Goal: Task Accomplishment & Management: Manage account settings

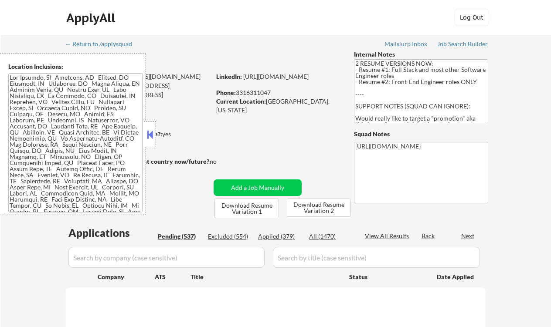
select select ""pending""
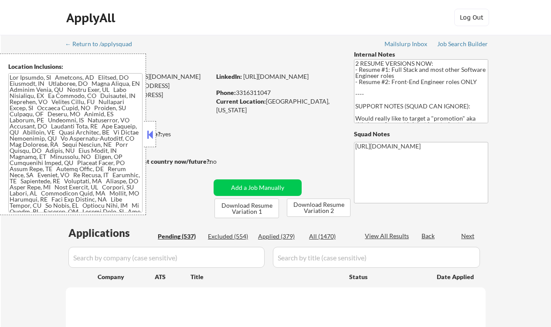
select select ""pending""
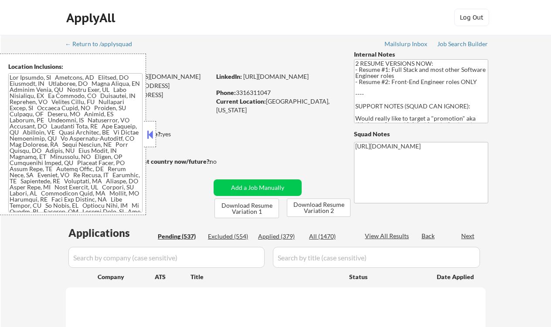
select select ""pending""
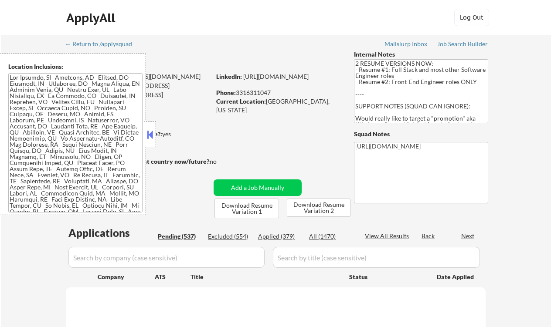
select select ""pending""
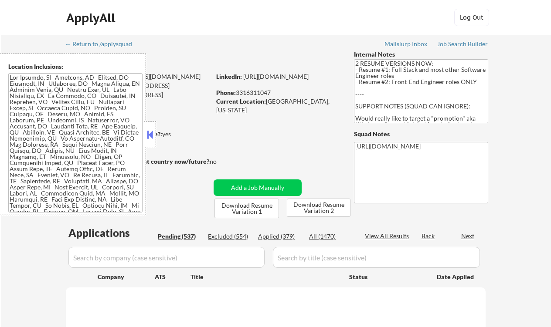
select select ""pending""
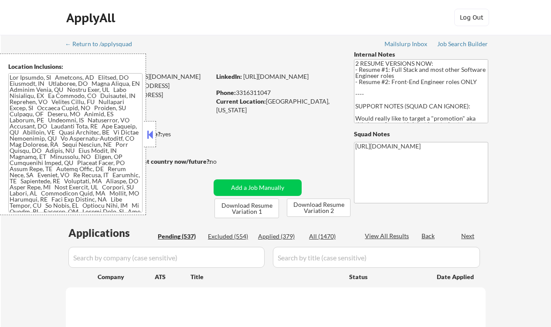
select select ""pending""
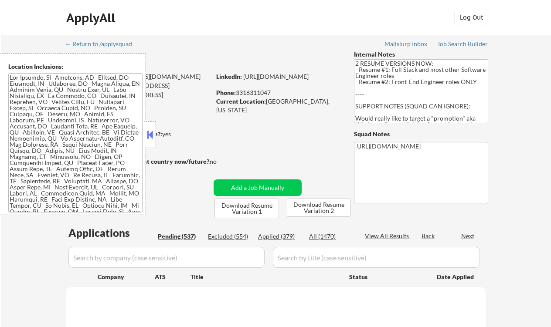
select select ""pending""
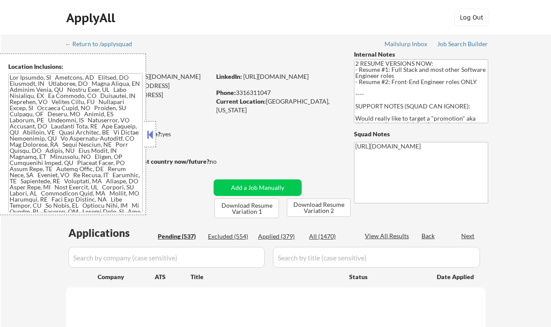
select select ""pending""
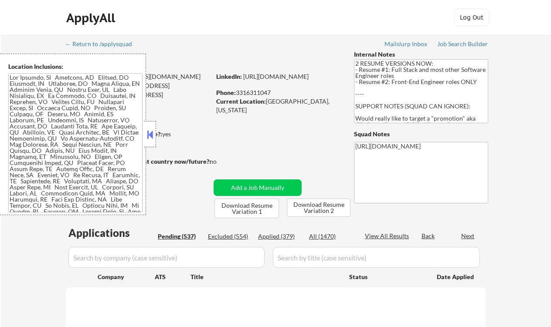
select select ""pending""
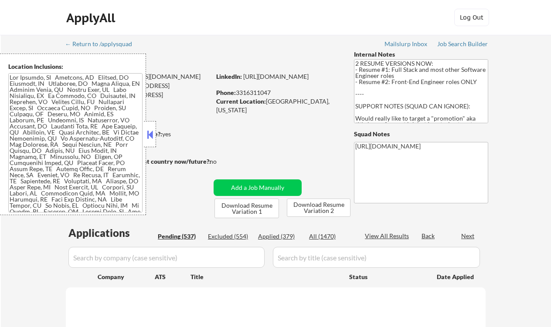
select select ""pending""
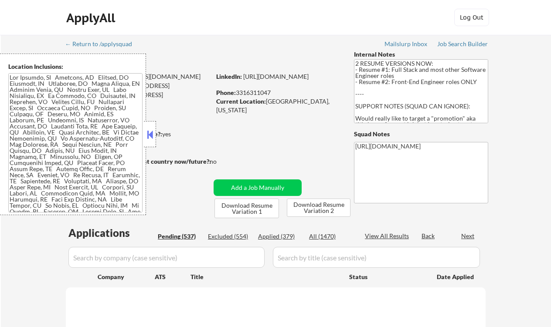
select select ""pending""
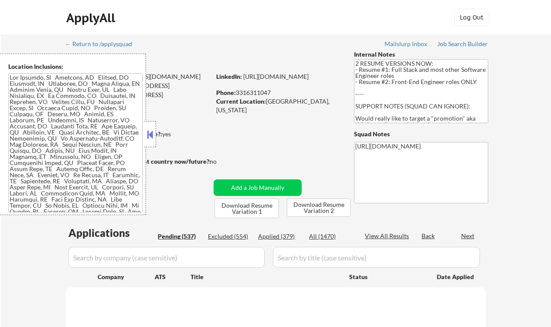
select select ""pending""
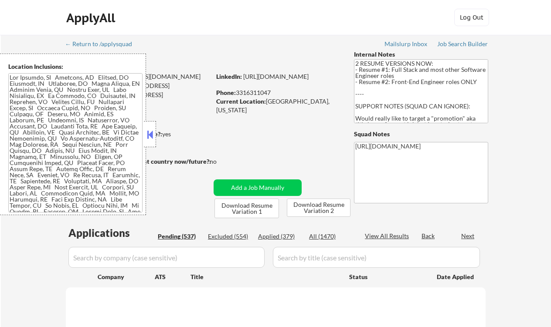
select select ""pending""
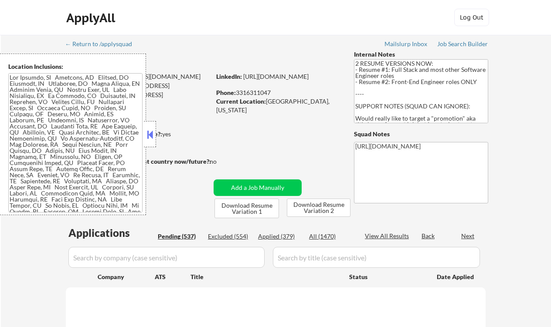
select select ""pending""
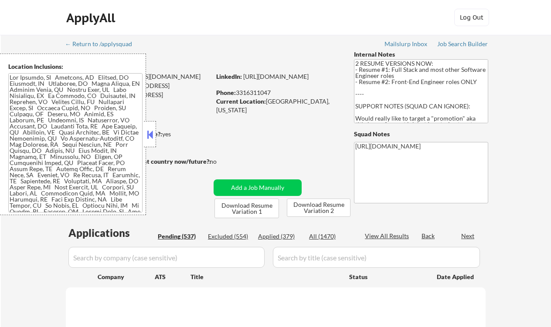
select select ""pending""
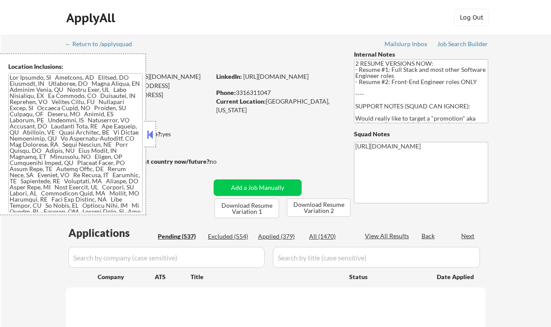
select select ""pending""
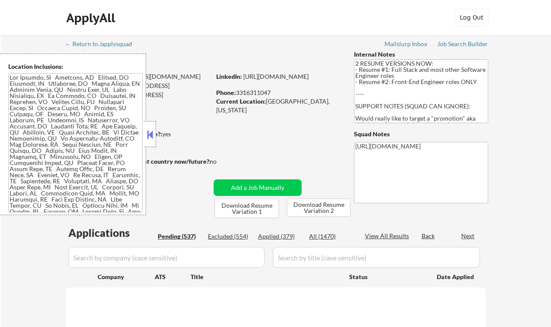
select select ""pending""
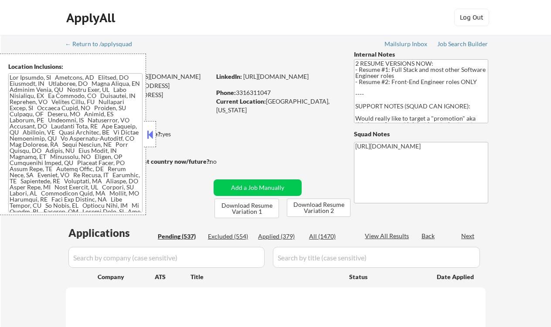
select select ""pending""
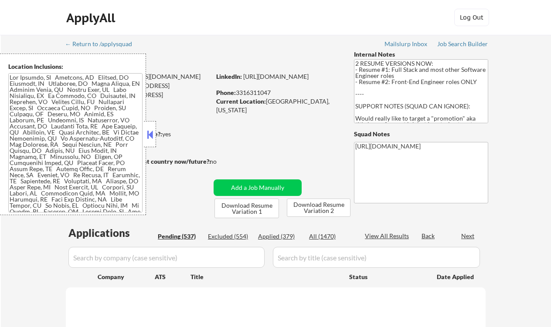
select select ""pending""
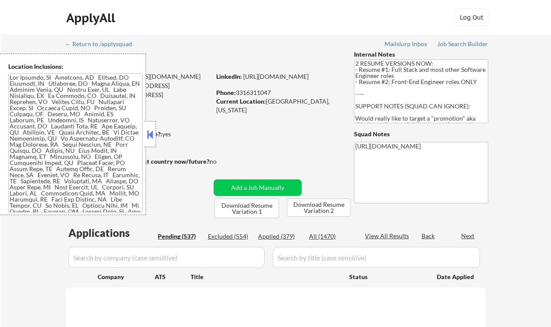
select select ""pending""
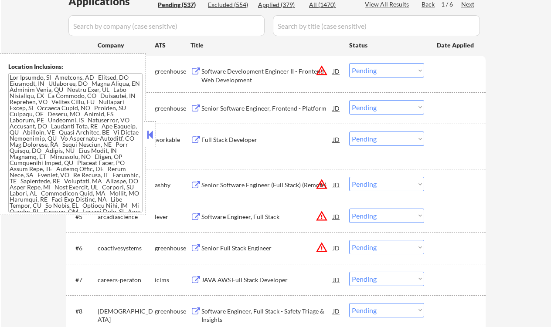
scroll to position [232, 0]
drag, startPoint x: 153, startPoint y: 136, endPoint x: 165, endPoint y: 132, distance: 12.5
click at [153, 136] on button at bounding box center [150, 134] width 10 height 13
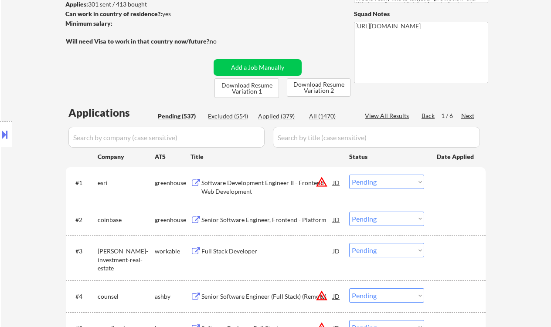
scroll to position [116, 0]
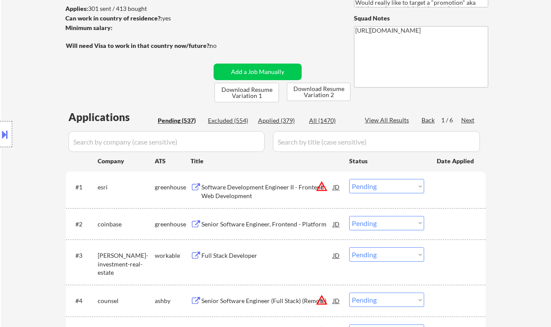
click at [468, 117] on div "Next" at bounding box center [468, 120] width 14 height 9
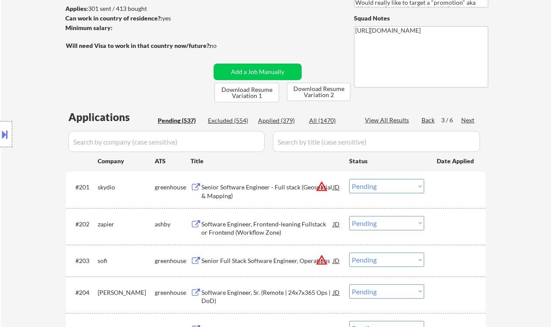
click at [29, 198] on div "Location Inclusions:" at bounding box center [78, 135] width 156 height 162
click at [274, 117] on div "Applied (379)" at bounding box center [280, 120] width 44 height 9
select select ""applied""
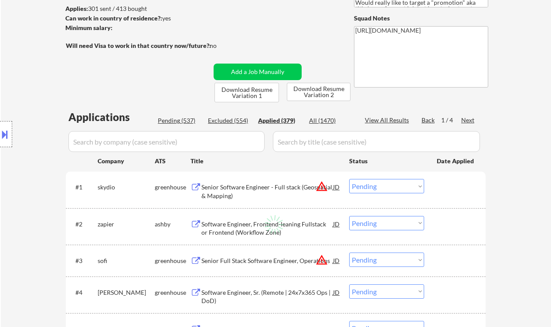
select select ""applied""
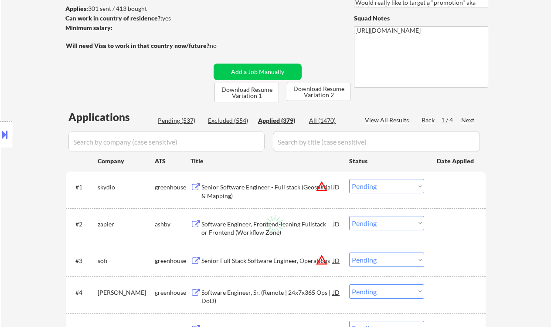
select select ""applied""
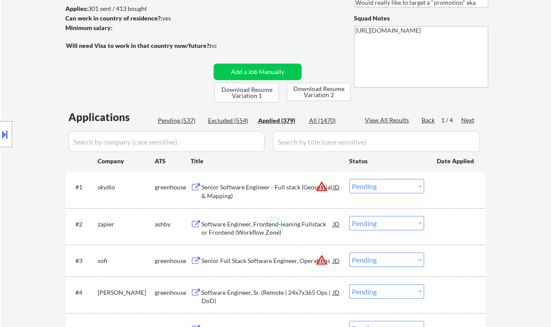
select select ""applied""
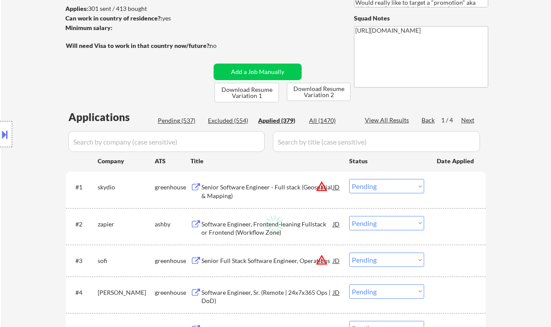
select select ""applied""
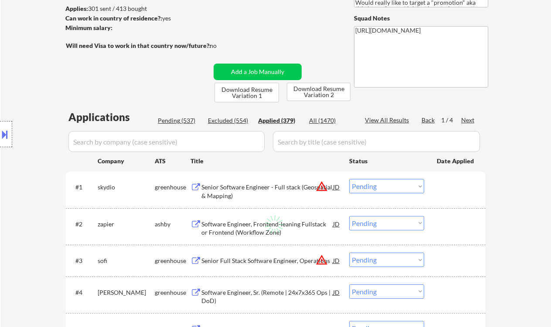
select select ""applied""
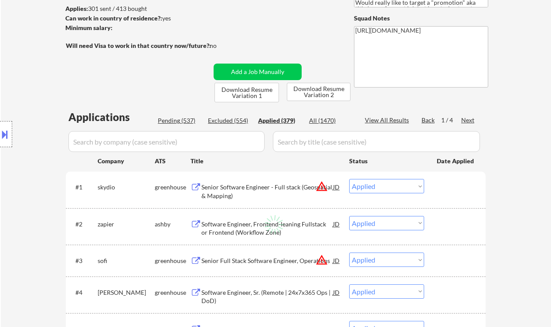
select select ""applied""
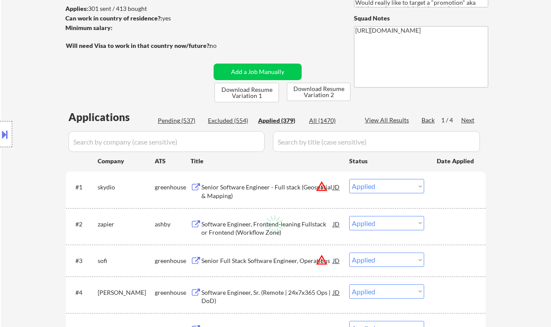
select select ""applied""
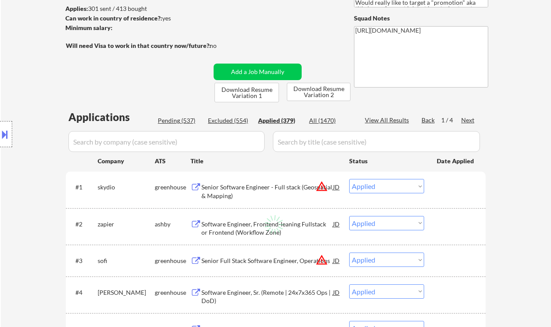
select select ""applied""
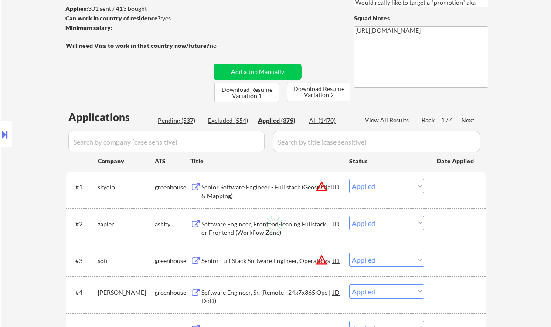
select select ""applied""
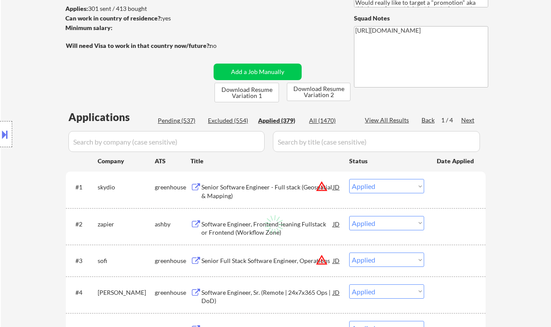
select select ""applied""
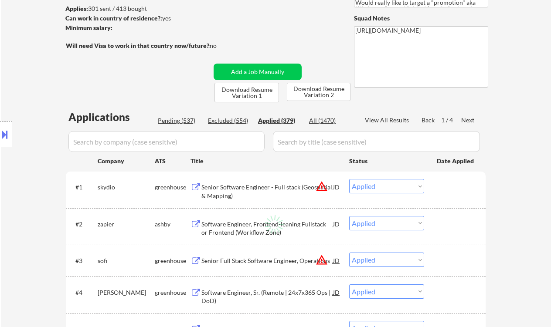
select select ""applied""
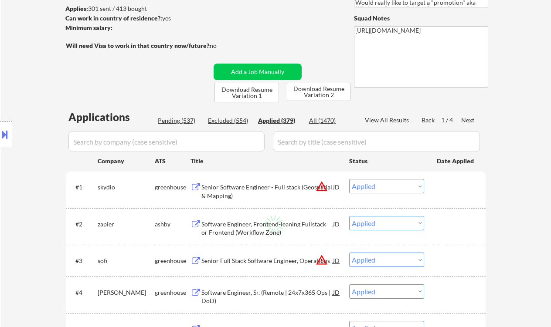
select select ""applied""
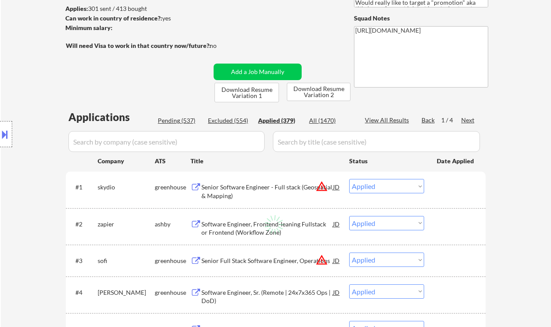
select select ""applied""
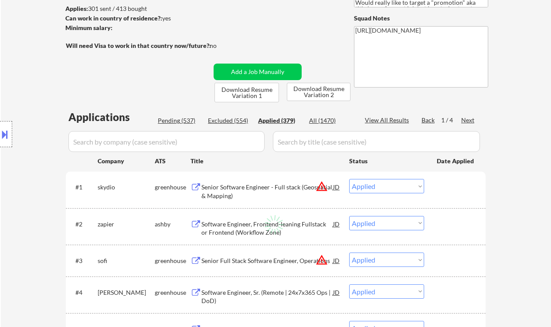
select select ""applied""
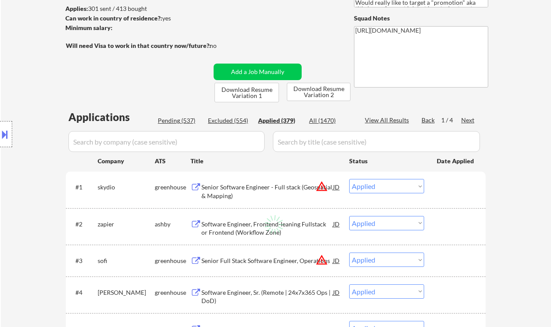
select select ""applied""
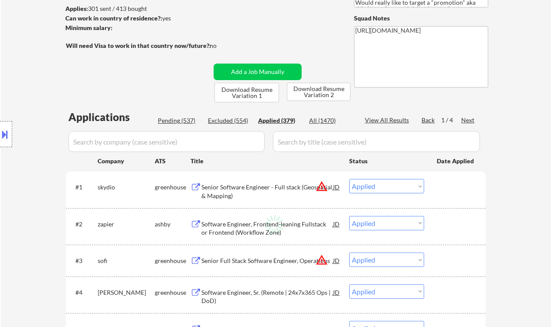
select select ""applied""
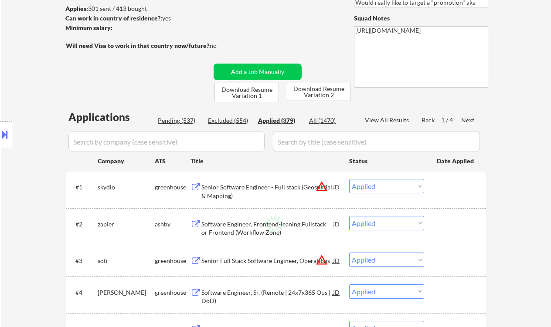
select select ""applied""
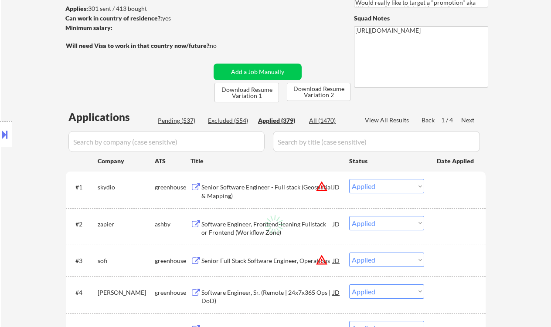
select select ""applied""
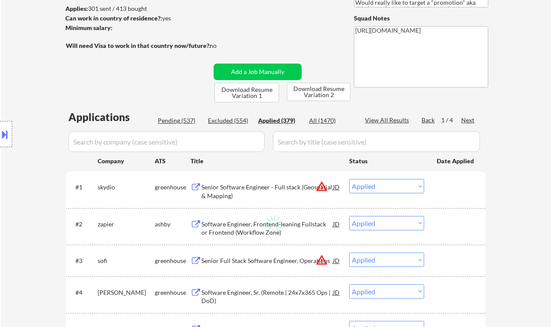
select select ""applied""
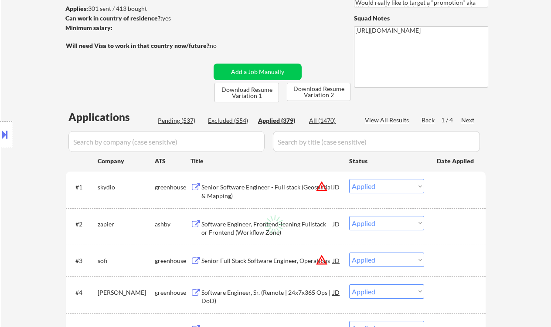
select select ""applied""
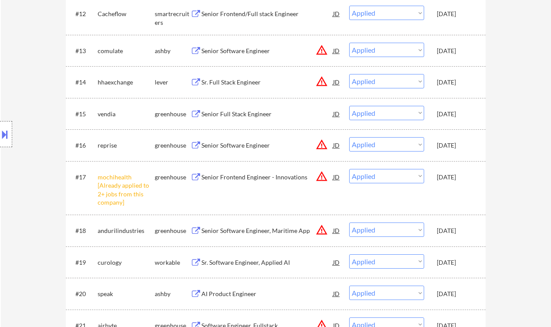
scroll to position [697, 0]
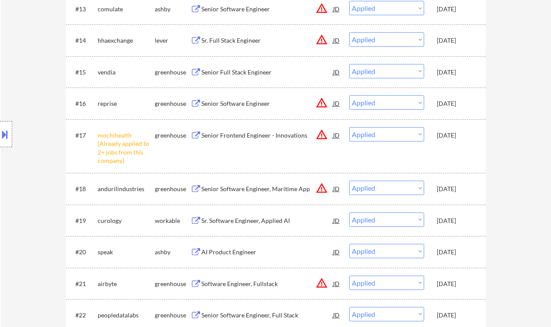
drag, startPoint x: 30, startPoint y: 65, endPoint x: 128, endPoint y: 34, distance: 103.0
click at [30, 65] on div "Location Inclusions:" at bounding box center [78, 135] width 156 height 162
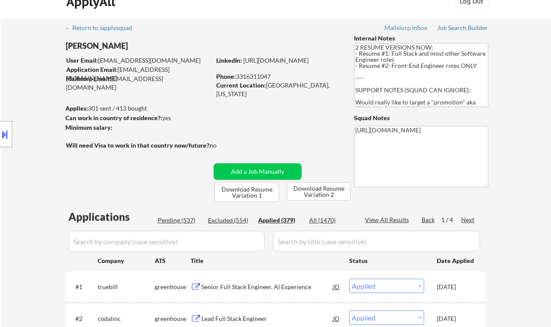
scroll to position [116, 0]
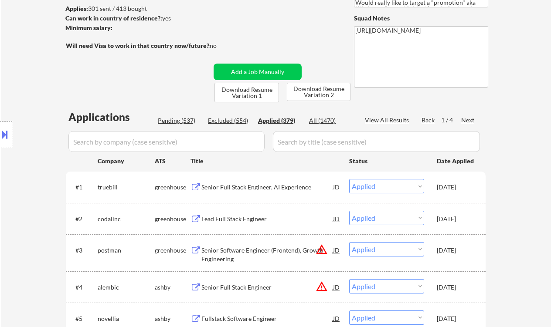
click at [170, 119] on div "Pending (537)" at bounding box center [180, 120] width 44 height 9
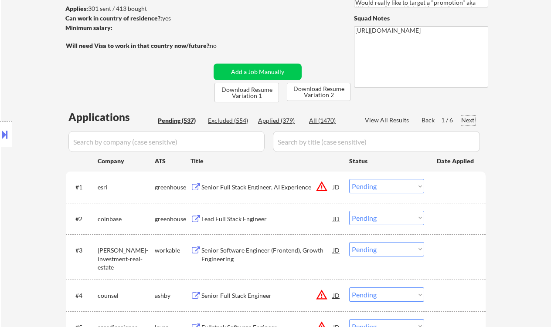
click at [469, 122] on div "Next" at bounding box center [468, 120] width 14 height 9
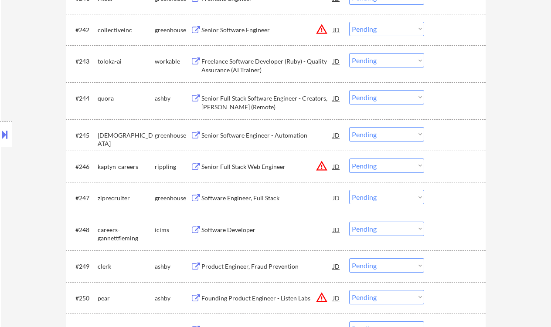
scroll to position [1918, 0]
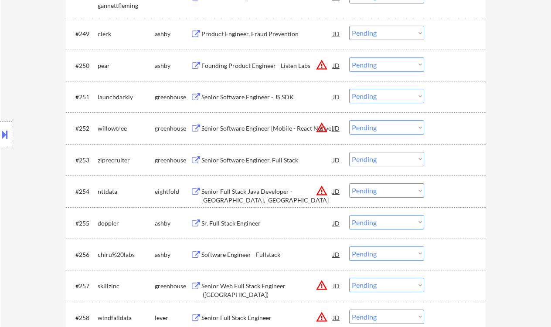
click at [244, 221] on div "Sr. Full Stack Engineer" at bounding box center [267, 223] width 132 height 9
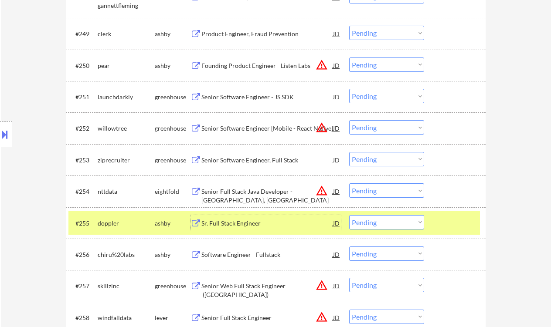
drag, startPoint x: 387, startPoint y: 222, endPoint x: 378, endPoint y: 231, distance: 12.9
click at [387, 222] on select "Choose an option... Pending Applied Excluded (Questions) Excluded (Expired) Exc…" at bounding box center [386, 222] width 75 height 14
click at [349, 215] on select "Choose an option... Pending Applied Excluded (Questions) Excluded (Expired) Exc…" at bounding box center [386, 222] width 75 height 14
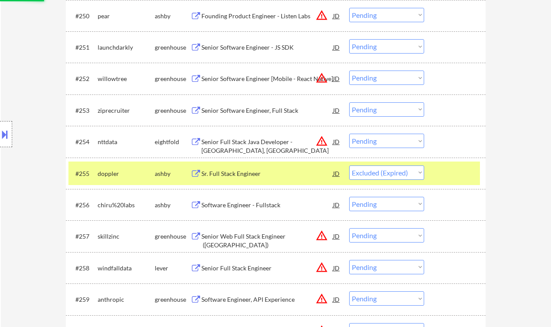
scroll to position [1976, 0]
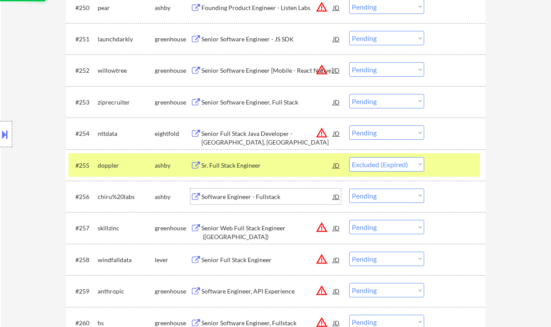
click at [239, 197] on div "Software Engineer - Fullstack" at bounding box center [267, 197] width 132 height 9
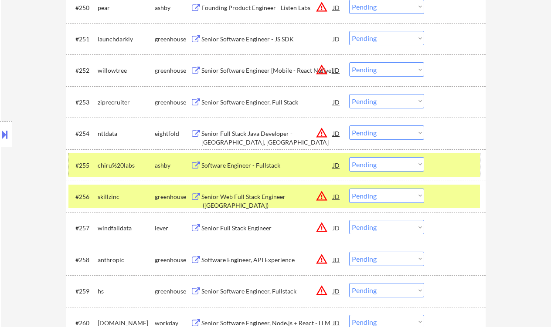
click at [346, 164] on div "#255 chiru%20labs ashby Software Engineer - Fullstack JD Choose an option... Pe…" at bounding box center [273, 165] width 411 height 24
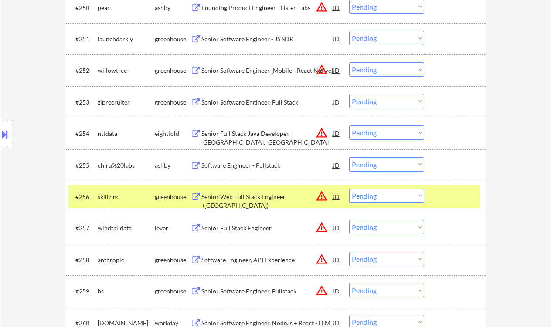
click at [364, 170] on select "Choose an option... Pending Applied Excluded (Questions) Excluded (Expired) Exc…" at bounding box center [386, 164] width 75 height 14
click at [349, 157] on select "Choose an option... Pending Applied Excluded (Questions) Excluded (Expired) Exc…" at bounding box center [386, 164] width 75 height 14
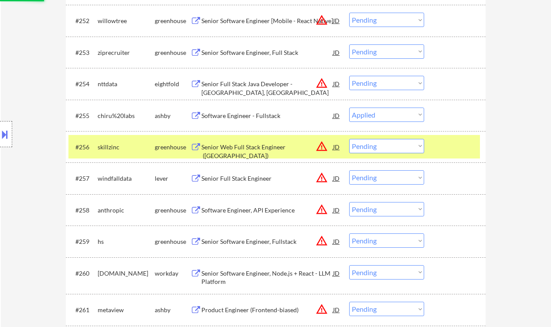
scroll to position [2034, 0]
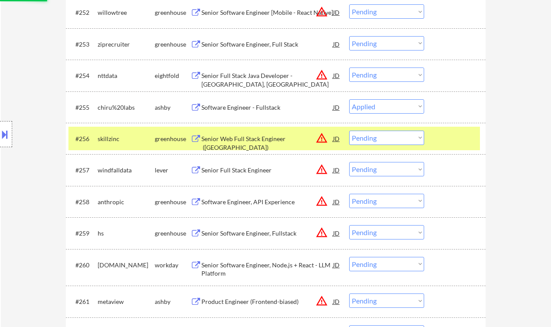
click at [271, 174] on div "Senior Full Stack Engineer" at bounding box center [267, 170] width 132 height 9
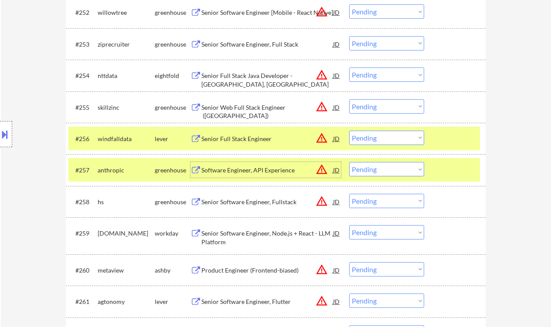
drag, startPoint x: 374, startPoint y: 135, endPoint x: 379, endPoint y: 140, distance: 6.5
click at [374, 135] on select "Choose an option... Pending Applied Excluded (Questions) Excluded (Expired) Exc…" at bounding box center [386, 138] width 75 height 14
click at [349, 131] on select "Choose an option... Pending Applied Excluded (Questions) Excluded (Expired) Exc…" at bounding box center [386, 138] width 75 height 14
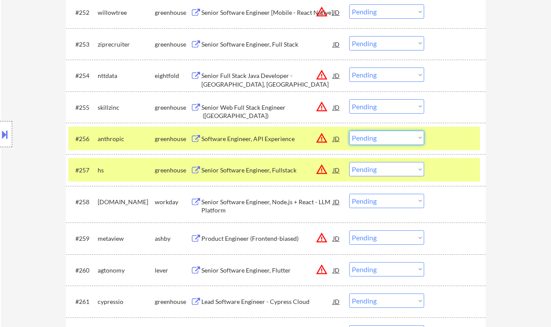
click at [373, 134] on select "Choose an option... Pending Applied Excluded (Questions) Excluded (Expired) Exc…" at bounding box center [386, 138] width 75 height 14
click at [349, 131] on select "Choose an option... Pending Applied Excluded (Questions) Excluded (Expired) Exc…" at bounding box center [386, 138] width 75 height 14
click at [227, 165] on div "Senior Software Engineer, Fullstack" at bounding box center [267, 170] width 132 height 16
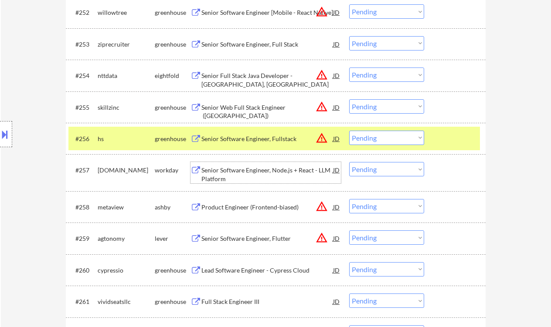
click at [394, 139] on select "Choose an option... Pending Applied Excluded (Questions) Excluded (Expired) Exc…" at bounding box center [386, 138] width 75 height 14
click at [349, 131] on select "Choose an option... Pending Applied Excluded (Questions) Excluded (Expired) Exc…" at bounding box center [386, 138] width 75 height 14
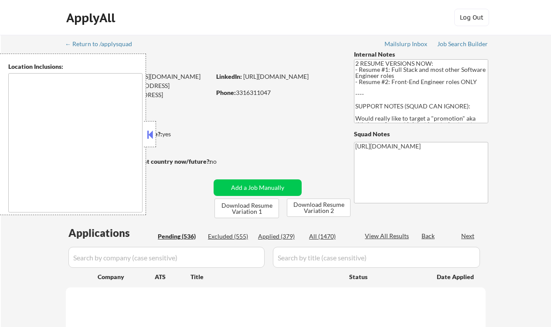
type textarea "Lor Ipsumdo, SI Ametcons, AD Elitsed, DO Eiusmodt, IN Utlaboree, DO Magna Aliqu…"
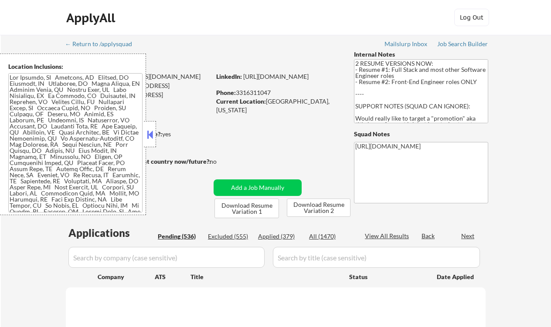
click at [283, 238] on div "Applied (379)" at bounding box center [280, 236] width 44 height 9
click at [280, 237] on div "Applied (379)" at bounding box center [280, 236] width 44 height 9
select select ""pending""
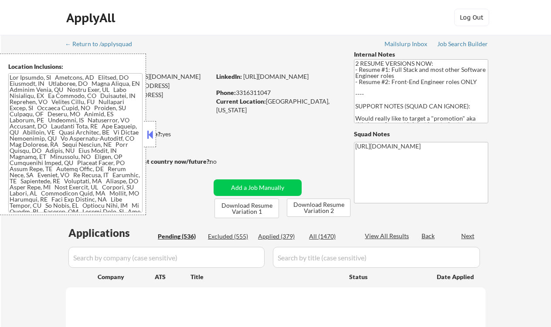
select select ""pending""
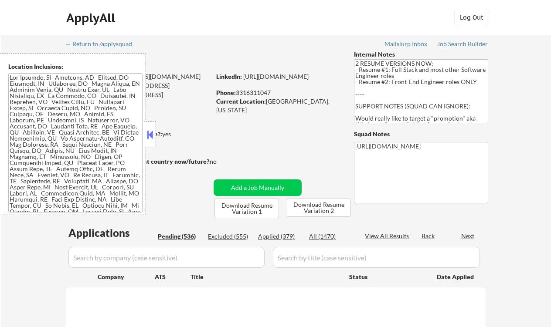
select select ""pending""
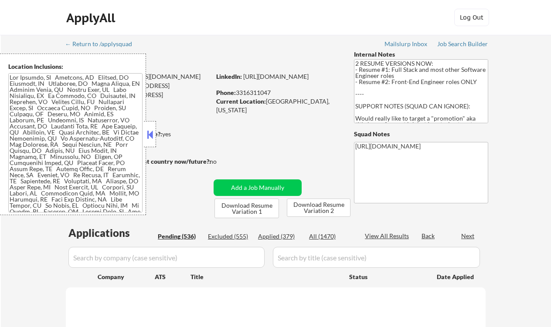
select select ""pending""
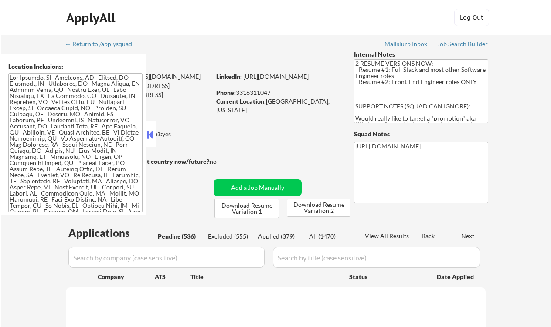
select select ""pending""
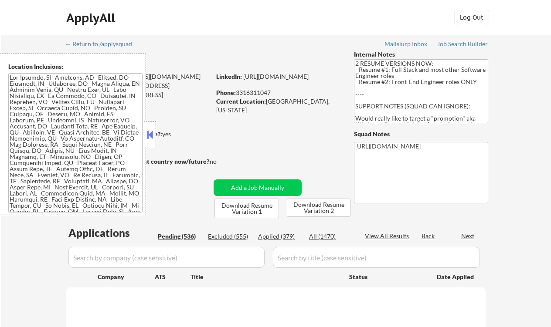
select select ""pending""
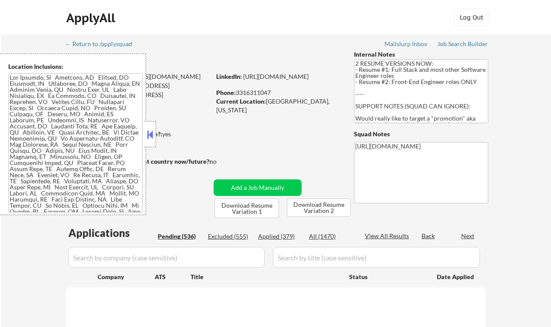
select select ""pending""
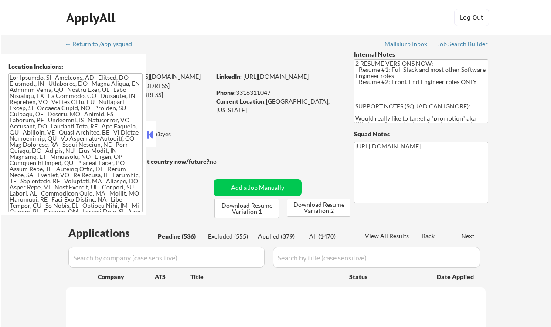
select select ""pending""
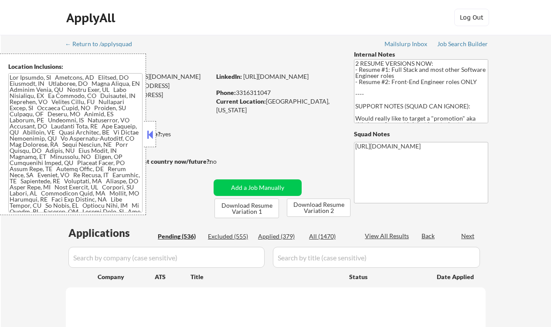
select select ""pending""
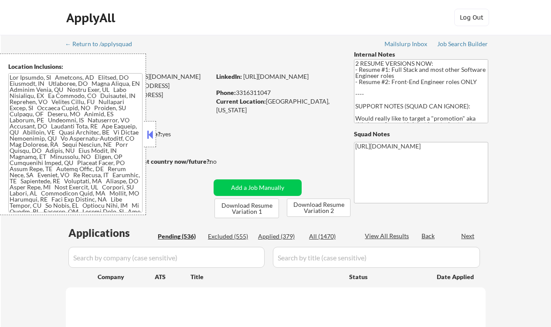
select select ""pending""
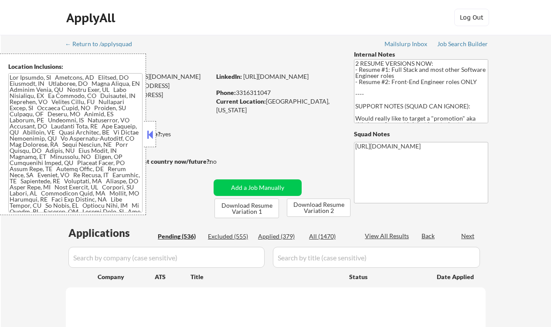
select select ""pending""
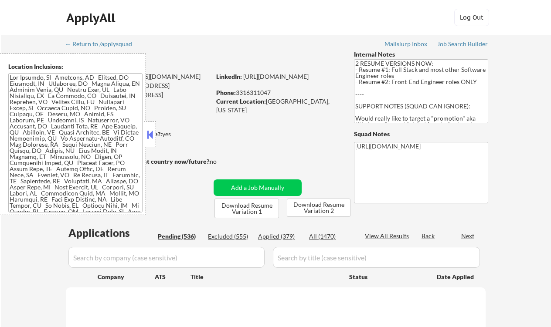
select select ""pending""
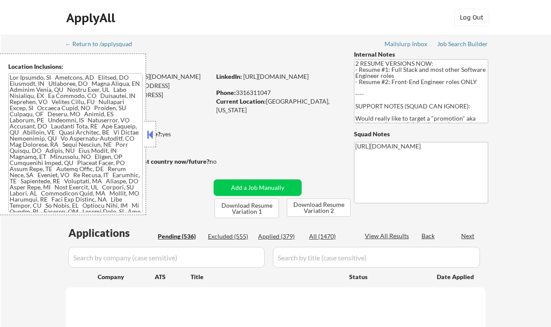
select select ""pending""
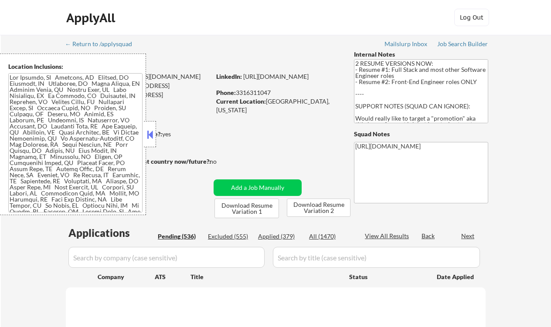
select select ""pending""
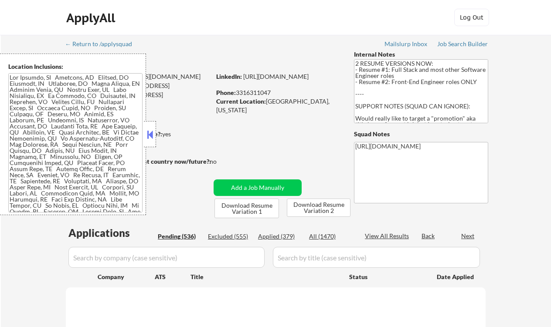
select select ""pending""
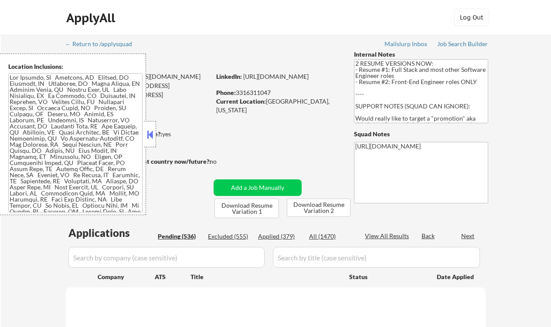
select select ""pending""
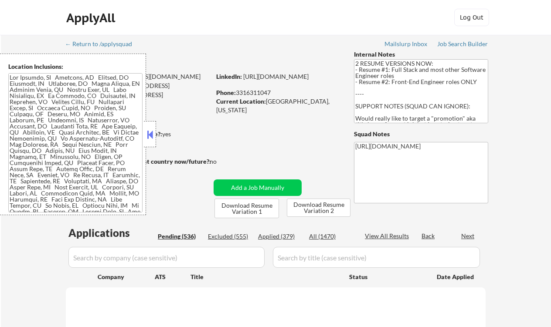
select select ""pending""
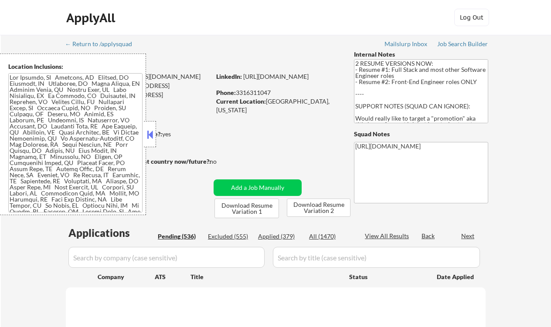
select select ""pending""
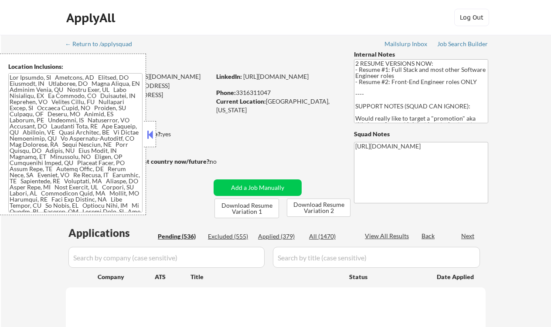
select select ""pending""
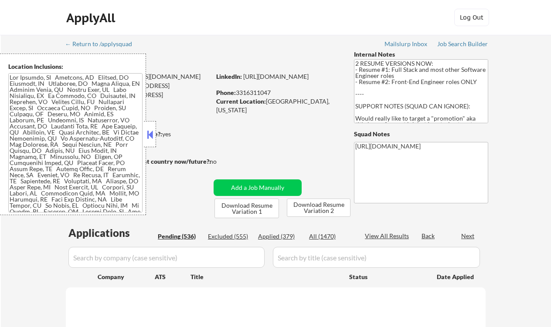
select select ""pending""
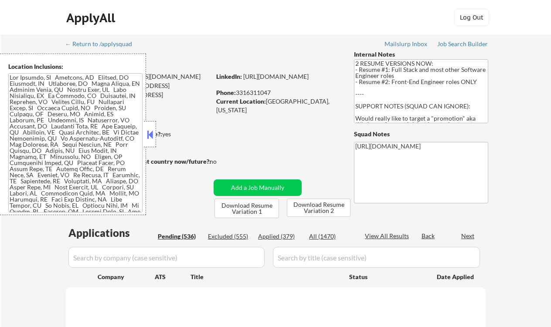
select select ""pending""
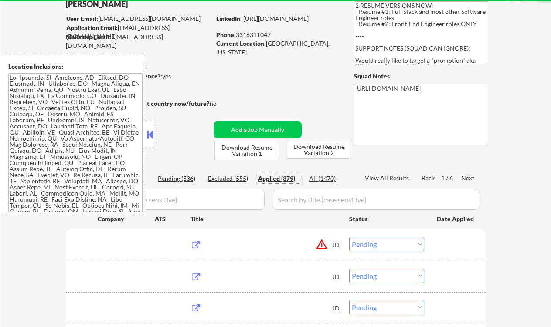
click at [152, 133] on button at bounding box center [150, 134] width 10 height 13
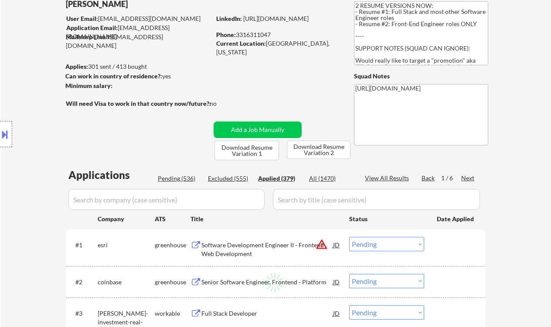
click at [391, 176] on div "View All Results" at bounding box center [388, 178] width 47 height 9
select select ""applied""
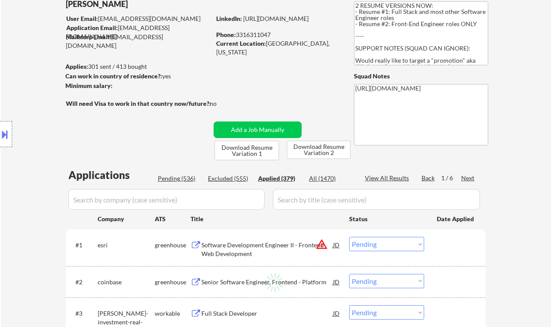
select select ""applied""
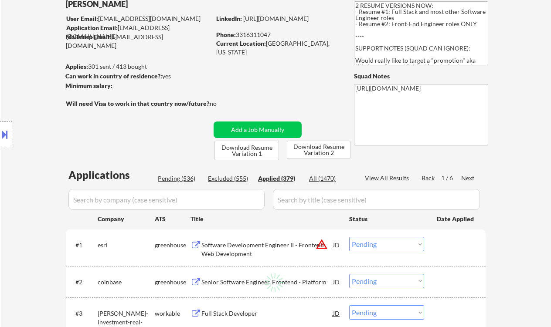
select select ""applied""
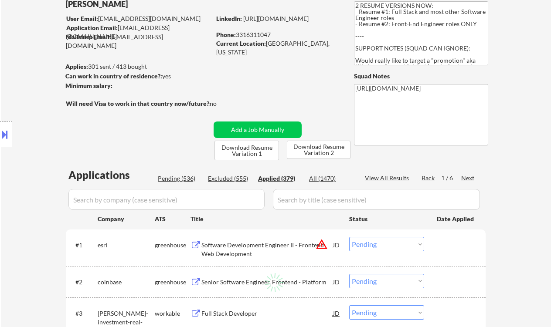
select select ""applied""
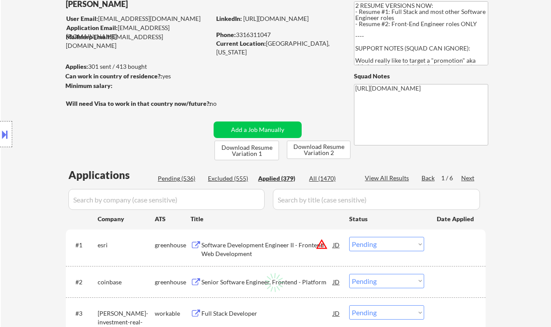
select select ""applied""
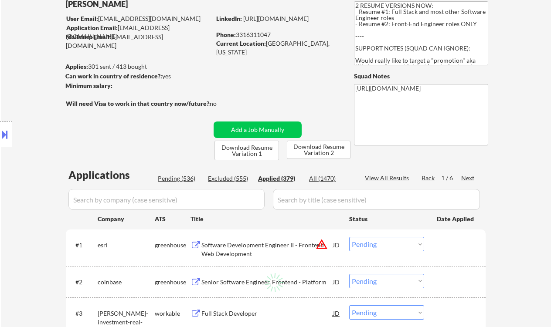
select select ""applied""
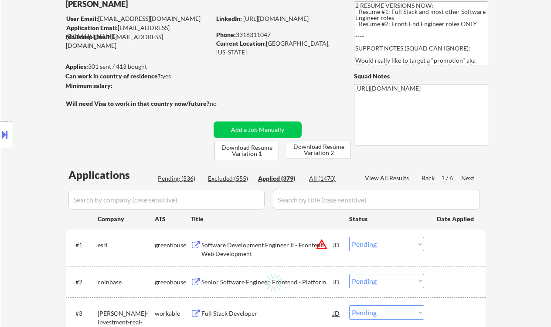
select select ""applied""
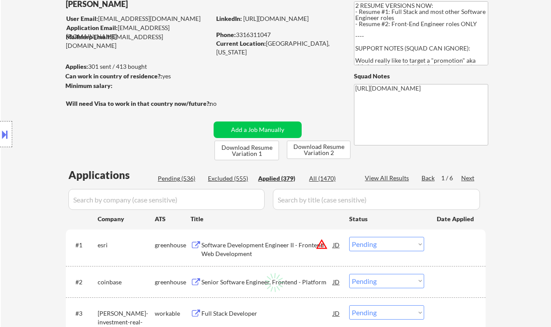
select select ""applied""
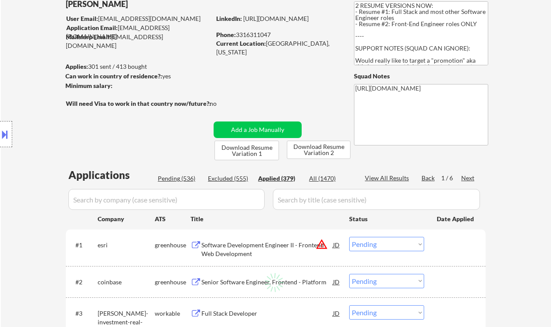
select select ""applied""
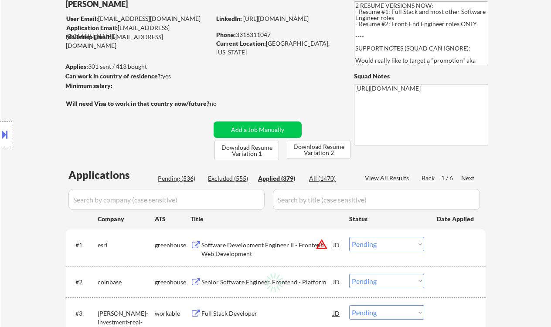
select select ""applied""
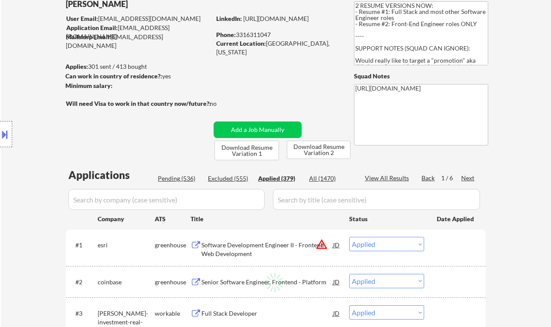
select select ""applied""
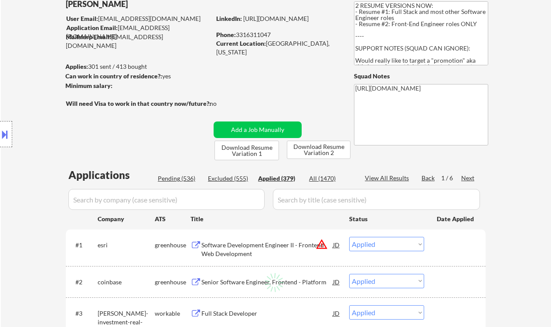
select select ""applied""
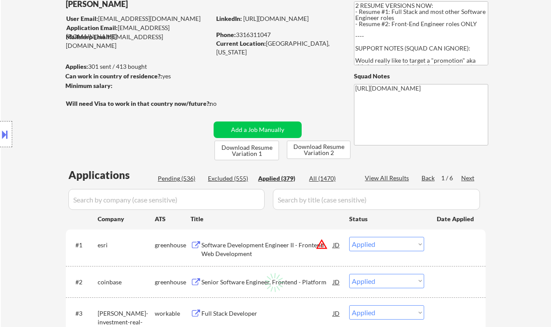
select select ""applied""
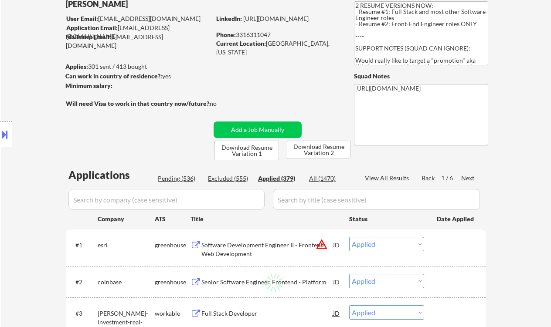
select select ""applied""
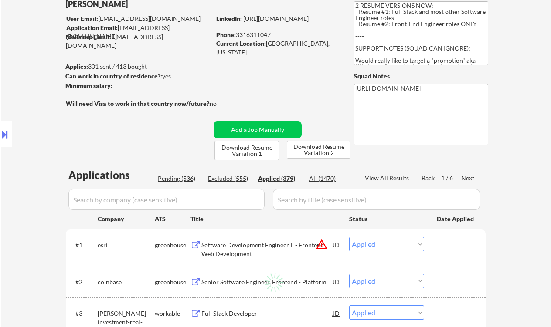
select select ""applied""
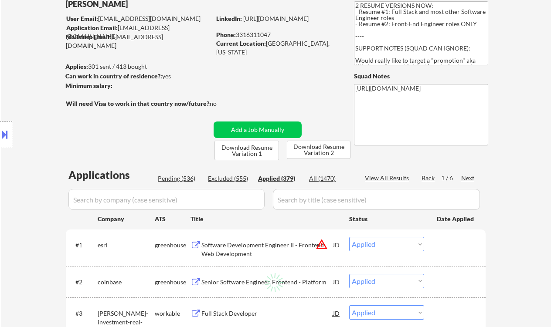
select select ""applied""
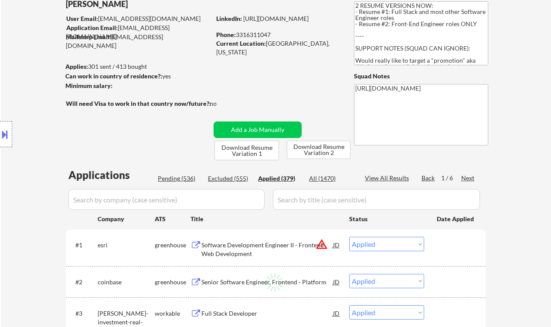
select select ""applied""
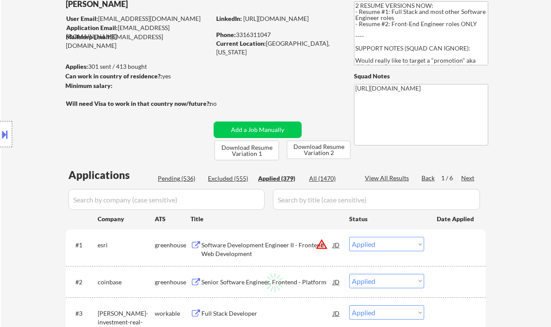
select select ""applied""
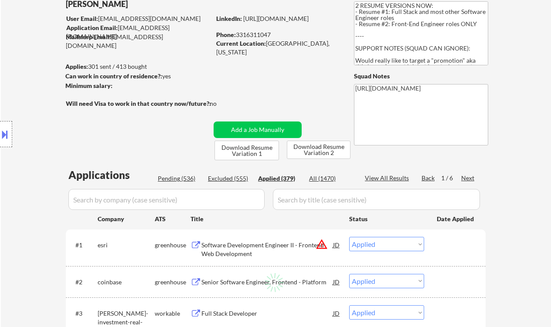
select select ""applied""
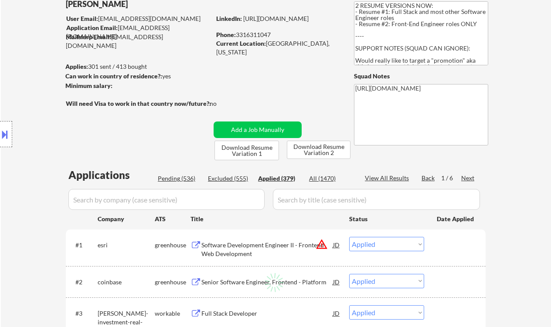
select select ""applied""
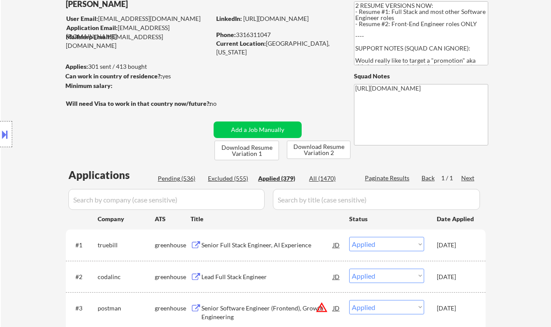
click at [97, 123] on div "Location Inclusions:" at bounding box center [78, 135] width 156 height 162
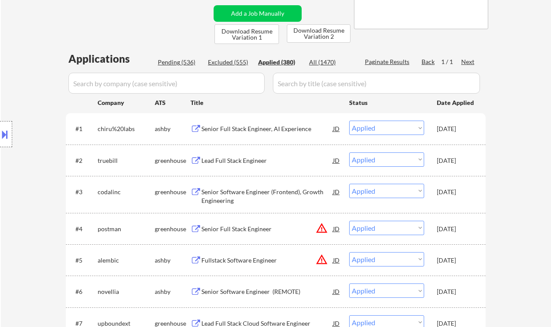
scroll to position [0, 0]
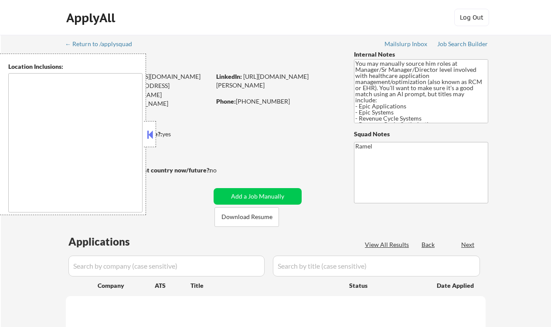
type textarea "[GEOGRAPHIC_DATA], SC Mauldin, SC Greer, [GEOGRAPHIC_DATA] Taylors, SC [GEOGRAP…"
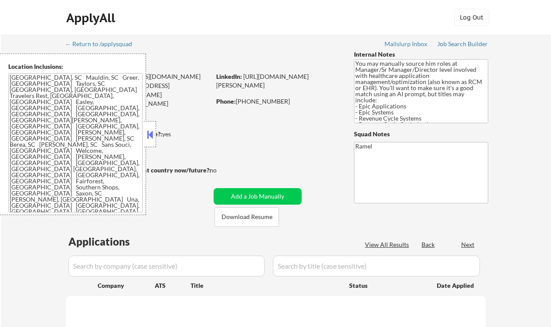
select select ""pending""
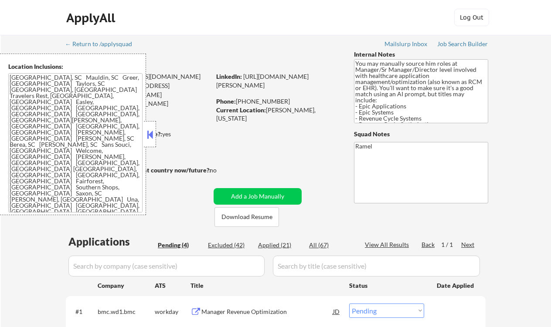
click at [155, 131] on div at bounding box center [150, 134] width 12 height 26
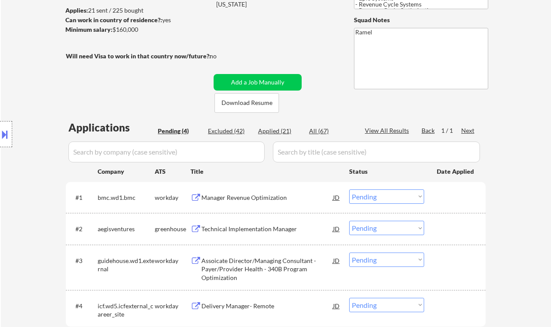
scroll to position [116, 0]
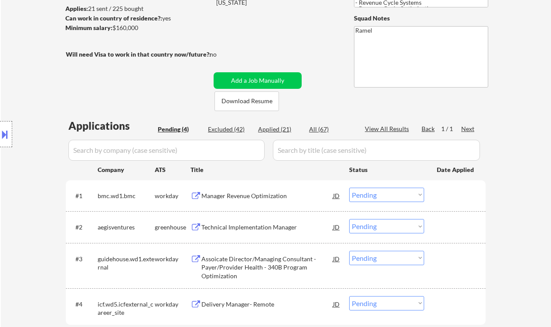
click at [250, 200] on div "Manager Revenue Optimization" at bounding box center [267, 196] width 132 height 16
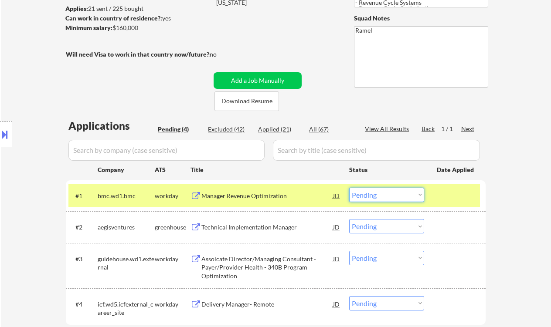
drag, startPoint x: 387, startPoint y: 191, endPoint x: 393, endPoint y: 201, distance: 11.1
click at [387, 191] on select "Choose an option... Pending Applied Excluded (Questions) Excluded (Expired) Exc…" at bounding box center [386, 195] width 75 height 14
click at [349, 188] on select "Choose an option... Pending Applied Excluded (Questions) Excluded (Expired) Exc…" at bounding box center [386, 195] width 75 height 14
click at [255, 230] on div "Technical Implementation Manager" at bounding box center [267, 227] width 132 height 9
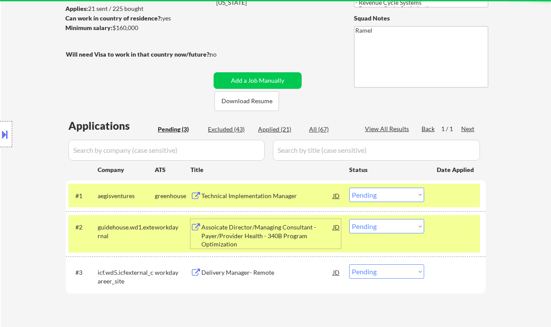
click at [385, 192] on select "Choose an option... Pending Applied Excluded (Questions) Excluded (Expired) Exc…" at bounding box center [386, 195] width 75 height 14
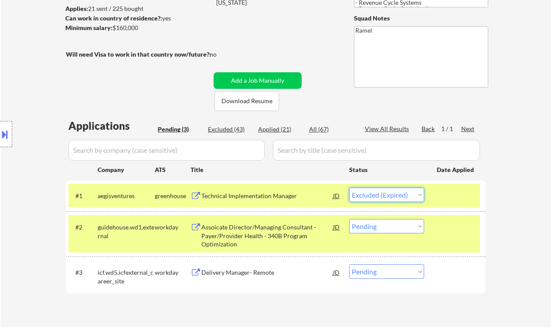
click at [349, 188] on select "Choose an option... Pending Applied Excluded (Questions) Excluded (Expired) Exc…" at bounding box center [386, 195] width 75 height 14
click at [267, 233] on div "Assoicate Director/Managing Consultant - Payer/Provider Health - 340B Program O…" at bounding box center [267, 236] width 132 height 26
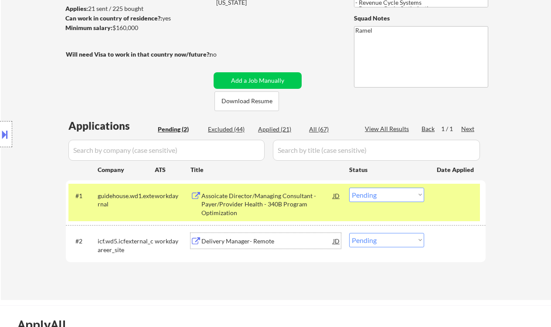
click at [396, 191] on select "Choose an option... Pending Applied Excluded (Questions) Excluded (Expired) Exc…" at bounding box center [386, 195] width 75 height 14
click at [349, 188] on select "Choose an option... Pending Applied Excluded (Questions) Excluded (Expired) Exc…" at bounding box center [386, 195] width 75 height 14
click at [258, 242] on div "Delivery Manager- Remote" at bounding box center [267, 241] width 132 height 9
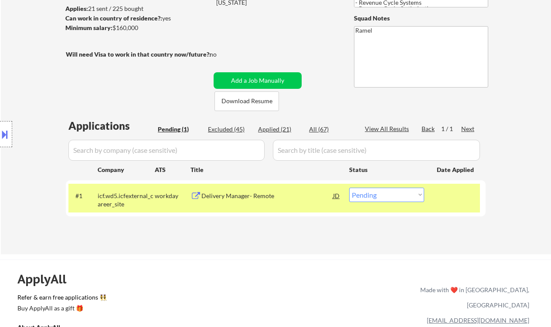
click at [381, 194] on select "Choose an option... Pending Applied Excluded (Questions) Excluded (Expired) Exc…" at bounding box center [386, 195] width 75 height 14
select select ""excluded__expired_""
click at [349, 188] on select "Choose an option... Pending Applied Excluded (Questions) Excluded (Expired) Exc…" at bounding box center [386, 195] width 75 height 14
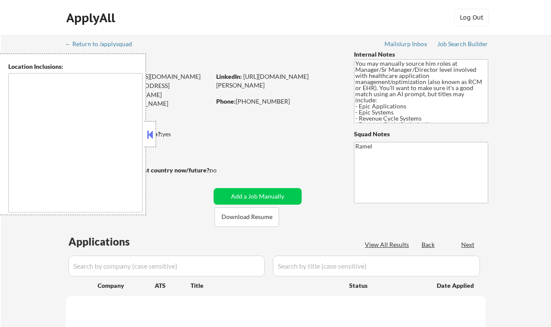
type textarea "Greenville, SC Mauldin, SC Greer, SC Taylors, SC Simpsonville, SC Travelers Res…"
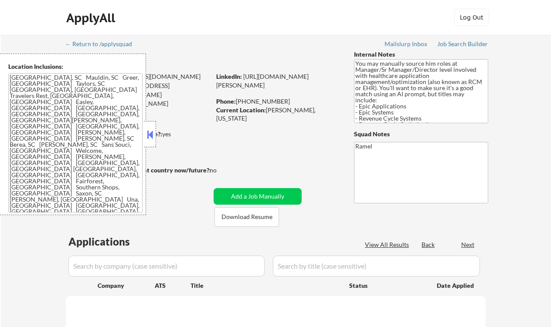
select select ""pending""
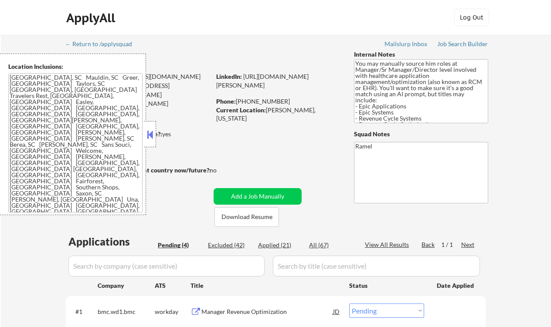
click at [277, 242] on div "Applied (21)" at bounding box center [280, 245] width 44 height 9
select select ""applied""
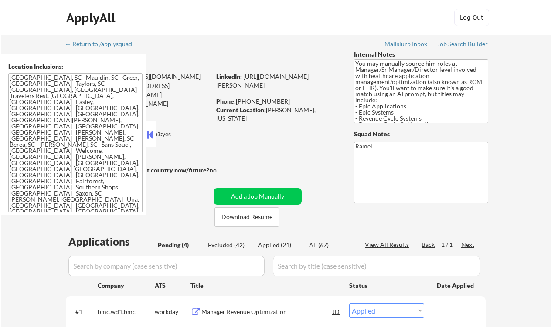
select select ""applied""
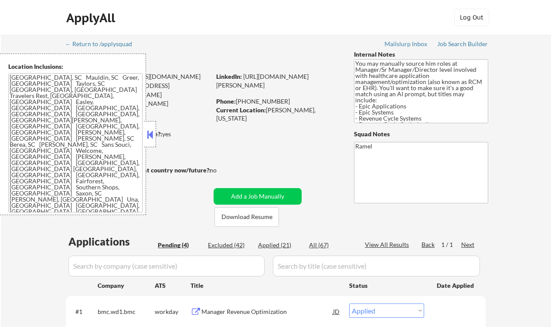
select select ""applied""
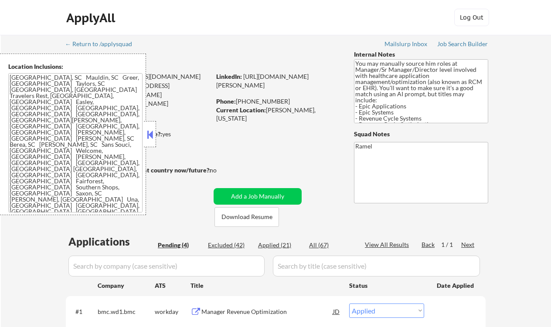
select select ""applied""
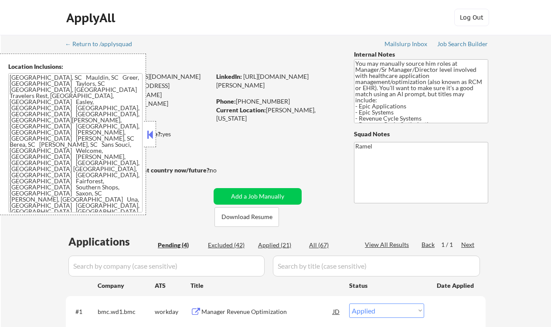
select select ""applied""
drag, startPoint x: 149, startPoint y: 138, endPoint x: 159, endPoint y: 138, distance: 10.0
click at [149, 138] on button at bounding box center [150, 134] width 10 height 13
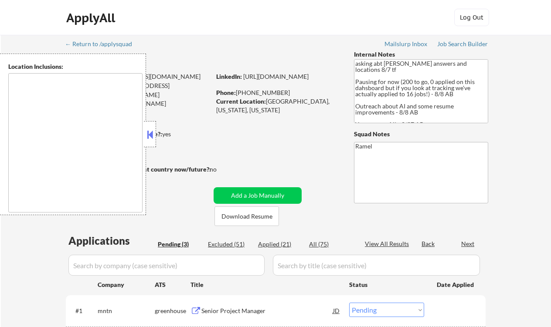
select select ""pending""
click at [152, 134] on button at bounding box center [150, 134] width 10 height 13
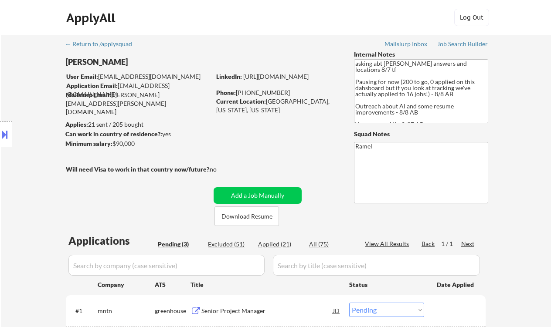
click at [13, 102] on div "Location Inclusions:" at bounding box center [78, 135] width 156 height 162
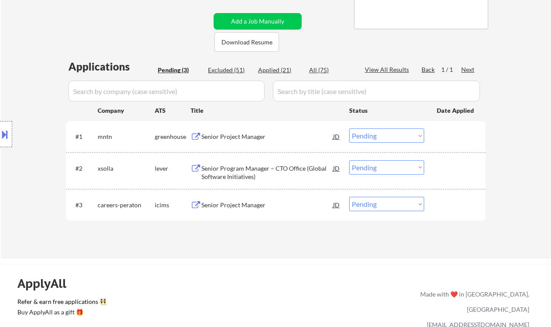
drag, startPoint x: 378, startPoint y: 129, endPoint x: 383, endPoint y: 134, distance: 6.5
click at [378, 129] on select "Choose an option... Pending Applied Excluded (Questions) Excluded (Expired) Exc…" at bounding box center [386, 136] width 75 height 14
click at [349, 129] on select "Choose an option... Pending Applied Excluded (Questions) Excluded (Expired) Exc…" at bounding box center [386, 136] width 75 height 14
click at [251, 176] on div "Senior Program Manager – CTO Office (Global Software Initiatives)" at bounding box center [267, 172] width 132 height 17
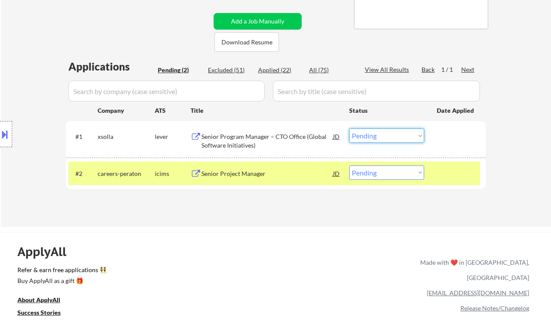
click at [361, 134] on select "Choose an option... Pending Applied Excluded (Questions) Excluded (Expired) Exc…" at bounding box center [386, 136] width 75 height 14
click at [349, 129] on select "Choose an option... Pending Applied Excluded (Questions) Excluded (Expired) Exc…" at bounding box center [386, 136] width 75 height 14
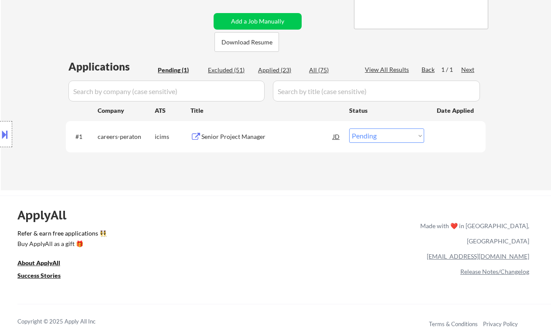
click at [258, 132] on div "Senior Project Manager" at bounding box center [267, 136] width 132 height 9
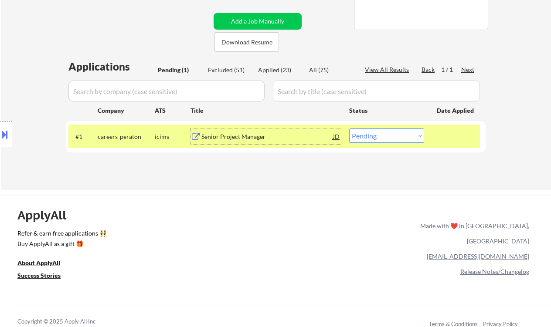
drag, startPoint x: 399, startPoint y: 138, endPoint x: 400, endPoint y: 143, distance: 4.9
click at [399, 138] on select "Choose an option... Pending Applied Excluded (Questions) Excluded (Expired) Exc…" at bounding box center [386, 136] width 75 height 14
select select ""excluded__bad_match_""
click at [349, 129] on select "Choose an option... Pending Applied Excluded (Questions) Excluded (Expired) Exc…" at bounding box center [386, 136] width 75 height 14
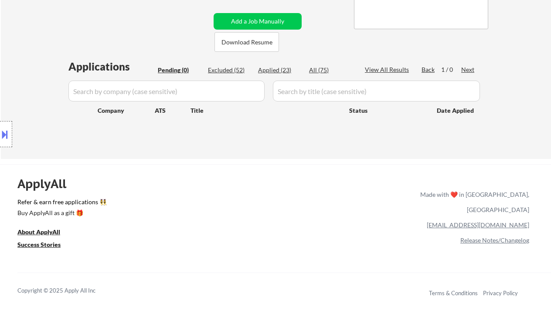
drag, startPoint x: 4, startPoint y: 88, endPoint x: 15, endPoint y: 89, distance: 10.5
click at [5, 88] on div "Location Inclusions:" at bounding box center [78, 135] width 156 height 162
click at [14, 92] on div "Location Inclusions:" at bounding box center [78, 135] width 156 height 162
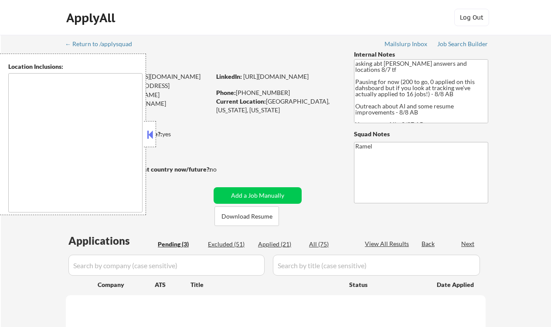
select select ""pending""
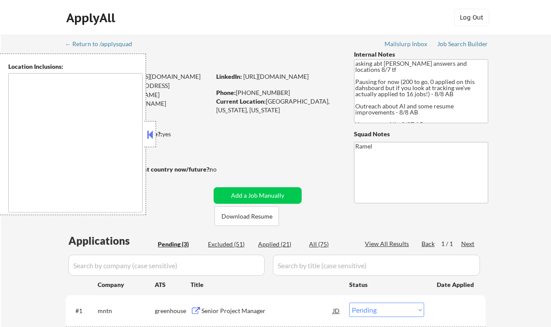
click at [149, 135] on button at bounding box center [150, 134] width 10 height 13
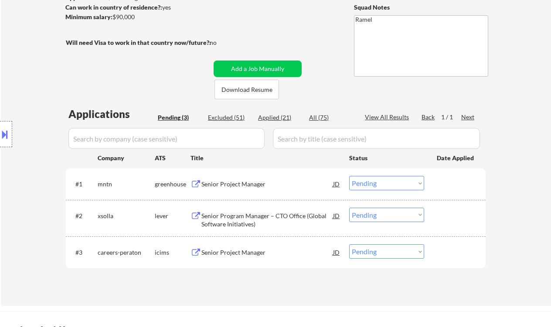
scroll to position [174, 0]
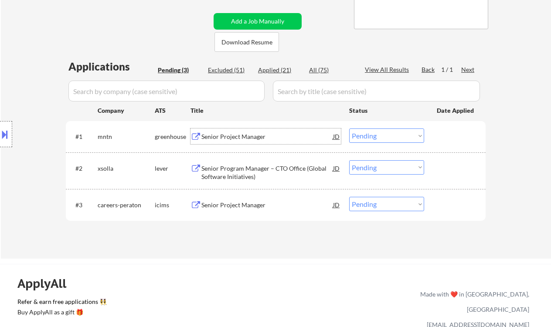
click at [233, 135] on div "Senior Project Manager" at bounding box center [267, 136] width 132 height 9
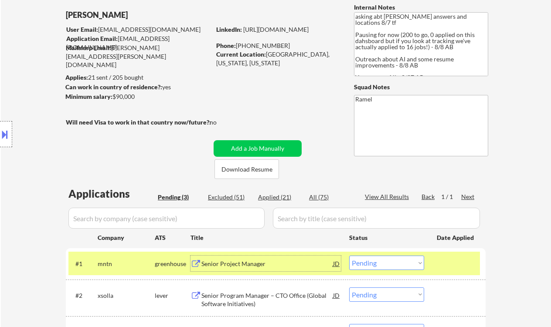
scroll to position [0, 0]
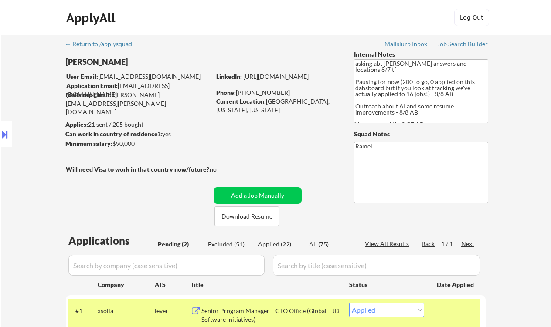
select select ""pending""
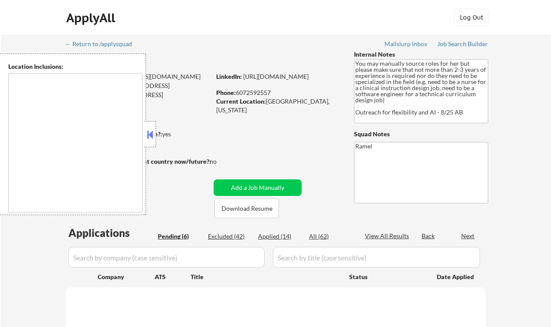
select select ""pending""
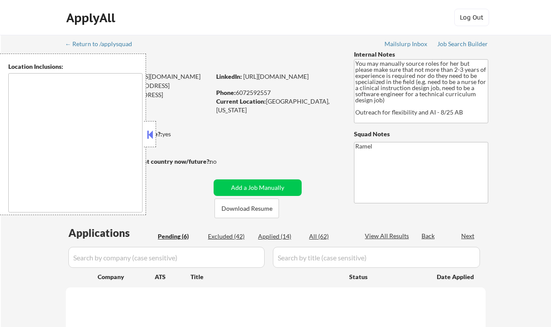
select select ""pending""
click at [146, 138] on button at bounding box center [150, 134] width 10 height 13
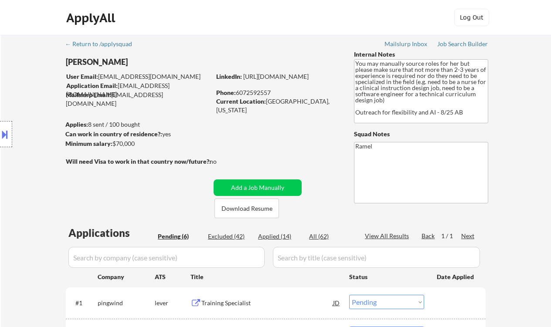
scroll to position [116, 0]
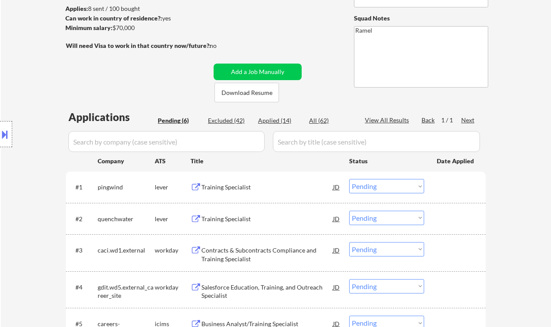
click at [217, 187] on div "Training Specialist" at bounding box center [267, 187] width 132 height 9
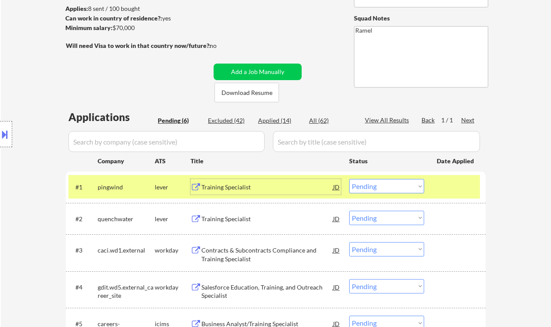
click at [361, 185] on select "Choose an option... Pending Applied Excluded (Questions) Excluded (Expired) Exc…" at bounding box center [386, 186] width 75 height 14
click at [349, 179] on select "Choose an option... Pending Applied Excluded (Questions) Excluded (Expired) Exc…" at bounding box center [386, 186] width 75 height 14
click at [251, 215] on div "Training Specialist" at bounding box center [267, 219] width 132 height 9
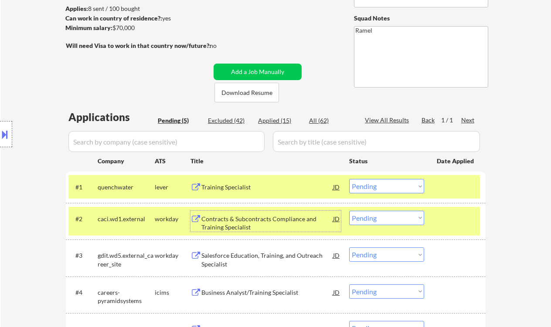
click at [246, 183] on div "Training Specialist" at bounding box center [267, 187] width 132 height 9
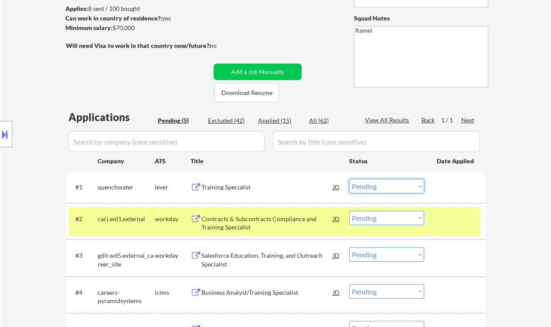
click at [394, 187] on select "Choose an option... Pending Applied Excluded (Questions) Excluded (Expired) Exc…" at bounding box center [386, 186] width 75 height 14
click at [349, 179] on select "Choose an option... Pending Applied Excluded (Questions) Excluded (Expired) Exc…" at bounding box center [386, 186] width 75 height 14
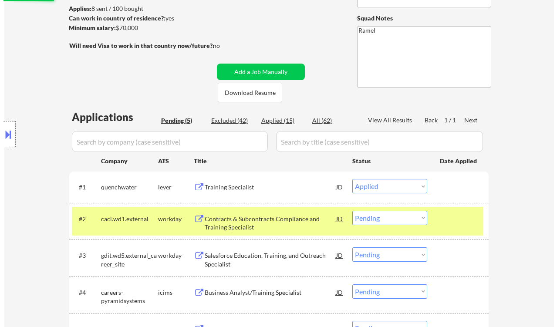
scroll to position [174, 0]
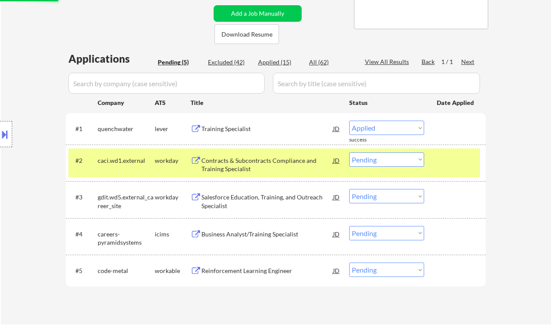
select select ""pending""
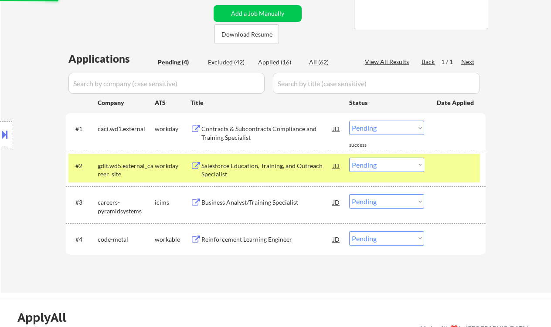
click at [247, 276] on div "← Return to /applysquad Mailslurp Inbox Job Search Builder Emma Straight User E…" at bounding box center [275, 73] width 435 height 425
click at [254, 246] on div "Reinforcement Learning Engineer" at bounding box center [267, 239] width 132 height 16
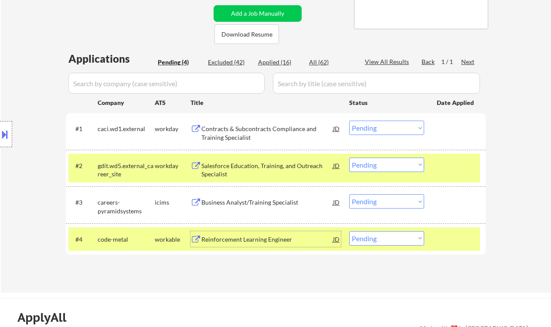
click at [394, 237] on select "Choose an option... Pending Applied Excluded (Questions) Excluded (Expired) Exc…" at bounding box center [386, 238] width 75 height 14
select select ""excluded__bad_match_""
click at [349, 231] on select "Choose an option... Pending Applied Excluded (Questions) Excluded (Expired) Exc…" at bounding box center [386, 238] width 75 height 14
click at [236, 130] on div "Contracts & Subcontracts Compliance and Training Specialist" at bounding box center [267, 133] width 132 height 17
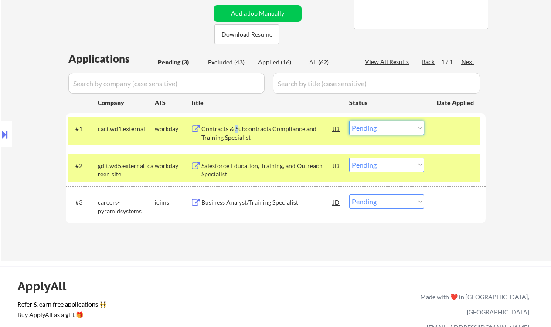
drag, startPoint x: 384, startPoint y: 126, endPoint x: 396, endPoint y: 135, distance: 14.7
click at [384, 126] on select "Choose an option... Pending Applied Excluded (Questions) Excluded (Expired) Exc…" at bounding box center [386, 128] width 75 height 14
click at [349, 121] on select "Choose an option... Pending Applied Excluded (Questions) Excluded (Expired) Exc…" at bounding box center [386, 128] width 75 height 14
click at [260, 164] on div "Salesforce Education, Training, and Outreach Specialist" at bounding box center [267, 170] width 132 height 17
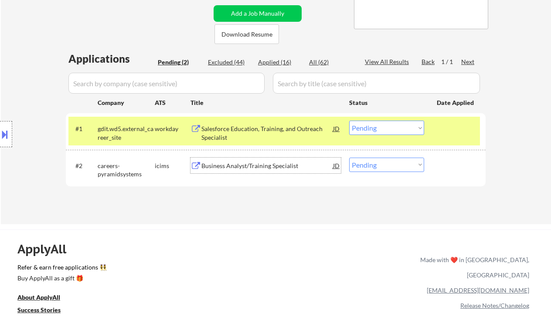
drag, startPoint x: 411, startPoint y: 130, endPoint x: 412, endPoint y: 135, distance: 4.4
click at [411, 130] on select "Choose an option... Pending Applied Excluded (Questions) Excluded (Expired) Exc…" at bounding box center [386, 128] width 75 height 14
click at [349, 121] on select "Choose an option... Pending Applied Excluded (Questions) Excluded (Expired) Exc…" at bounding box center [386, 128] width 75 height 14
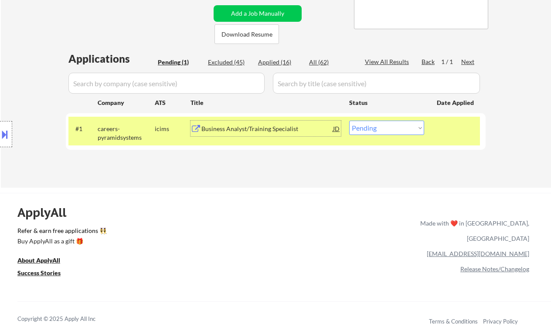
click at [289, 132] on div "Business Analyst/Training Specialist" at bounding box center [267, 129] width 132 height 9
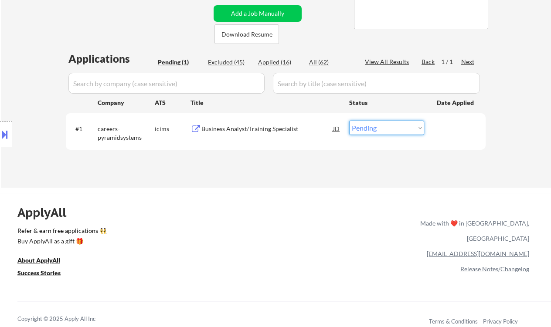
drag, startPoint x: 364, startPoint y: 131, endPoint x: 374, endPoint y: 135, distance: 10.4
click at [364, 131] on select "Choose an option... Pending Applied Excluded (Questions) Excluded (Expired) Exc…" at bounding box center [386, 128] width 75 height 14
select select ""excluded__expired_""
click at [349, 121] on select "Choose an option... Pending Applied Excluded (Questions) Excluded (Expired) Exc…" at bounding box center [386, 128] width 75 height 14
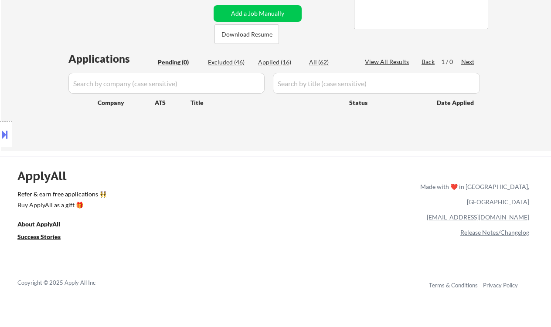
click at [29, 98] on div "Location Inclusions:" at bounding box center [78, 135] width 156 height 162
click at [10, 139] on div at bounding box center [6, 134] width 12 height 26
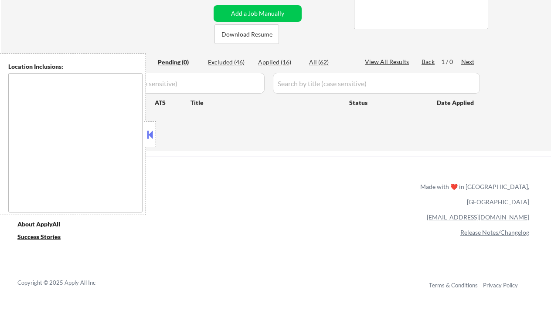
click at [154, 135] on button at bounding box center [150, 134] width 10 height 13
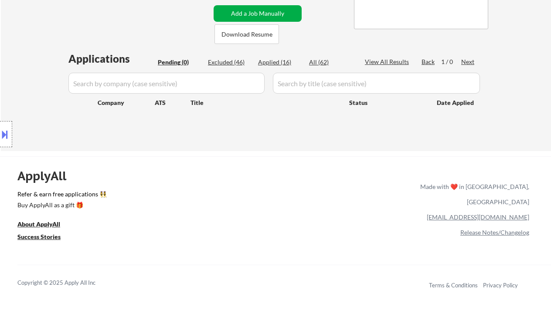
click at [244, 14] on button "Add a Job Manually" at bounding box center [258, 13] width 88 height 17
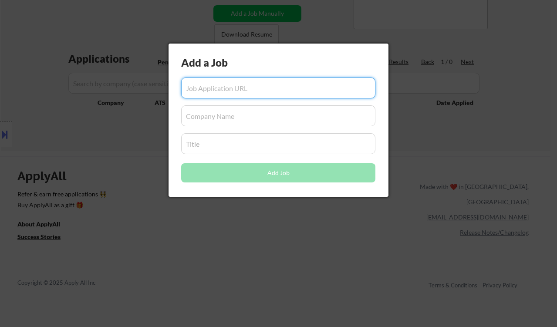
click at [254, 80] on input "input" at bounding box center [278, 88] width 194 height 21
paste input "https://www.remoterocketship.com/company/biermanautism/jobs/talent-development-…"
type input "https://www.remoterocketship.com/company/biermanautism/jobs/talent-development-…"
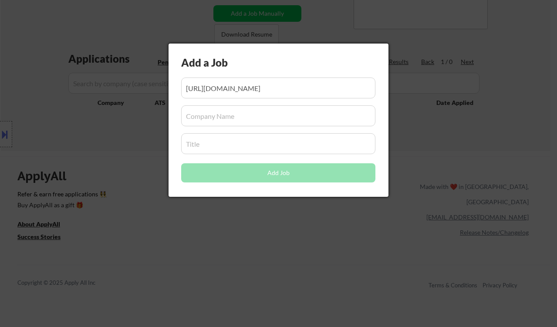
scroll to position [0, 0]
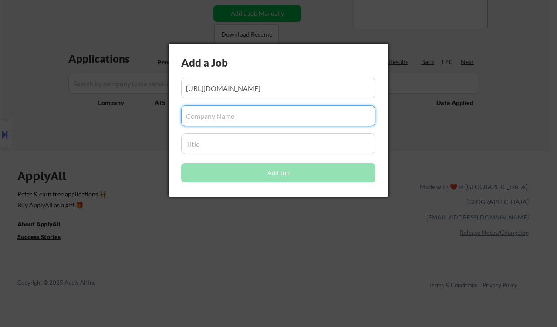
click at [272, 121] on input "input" at bounding box center [278, 115] width 194 height 21
paste input "[PERSON_NAME] [MEDICAL_DATA] Centers"
type input "[PERSON_NAME] [MEDICAL_DATA] Centers"
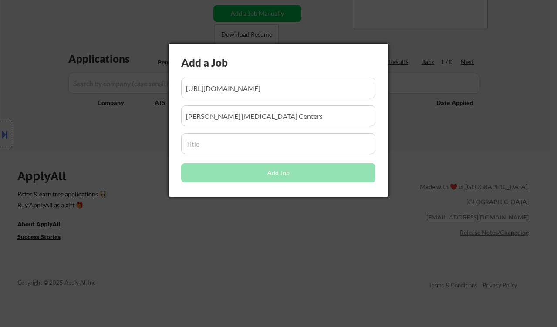
click at [275, 143] on input "input" at bounding box center [278, 143] width 194 height 21
paste input "Talent Development Manager"
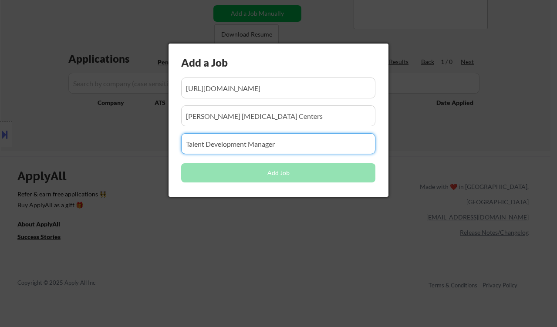
type input "Talent Development Manager"
click at [273, 172] on button "Add Job" at bounding box center [278, 172] width 194 height 19
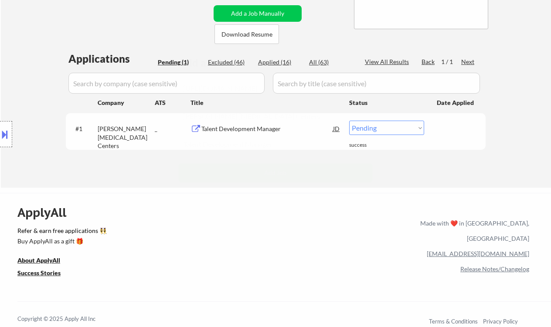
drag, startPoint x: 121, startPoint y: 197, endPoint x: 159, endPoint y: 195, distance: 38.0
click at [123, 197] on div "Location Inclusions:" at bounding box center [78, 135] width 156 height 162
click at [382, 130] on select "Choose an option... Pending Applied Excluded (Questions) Excluded (Expired) Exc…" at bounding box center [386, 128] width 75 height 14
select select ""applied""
click at [349, 121] on select "Choose an option... Pending Applied Excluded (Questions) Excluded (Expired) Exc…" at bounding box center [386, 128] width 75 height 14
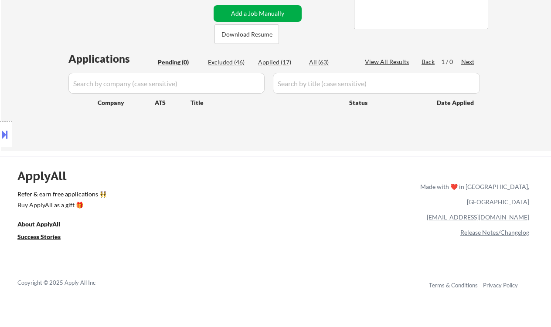
click at [238, 7] on button "Add a Job Manually" at bounding box center [258, 13] width 88 height 17
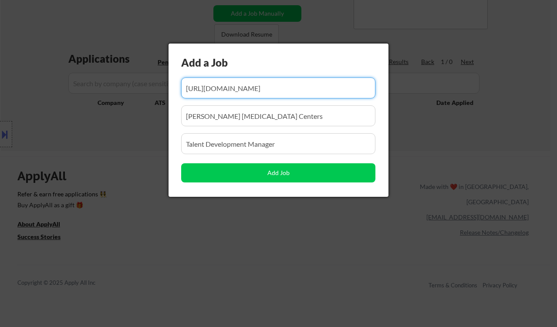
click at [246, 91] on input "input" at bounding box center [278, 88] width 194 height 21
paste input "https://www.remoterocketship.com/company/dsisystemsinc/jobs/training-manager-un…"
type input "https://www.remoterocketship.com/company/dsisystemsinc/jobs/training-manager-un…"
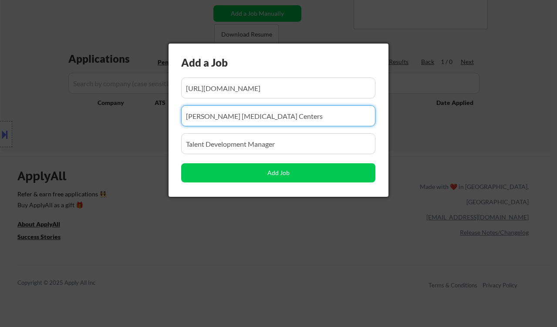
drag, startPoint x: 238, startPoint y: 115, endPoint x: 163, endPoint y: 115, distance: 74.1
paste input "DSI"
type input "DSI"
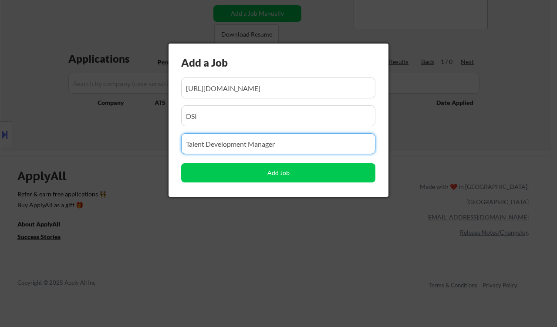
drag, startPoint x: 264, startPoint y: 139, endPoint x: 168, endPoint y: 138, distance: 95.9
paste input "Training Manager"
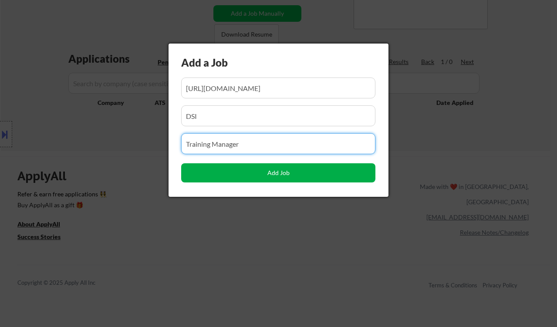
type input "Training Manager"
click at [246, 179] on button "Add Job" at bounding box center [278, 172] width 194 height 19
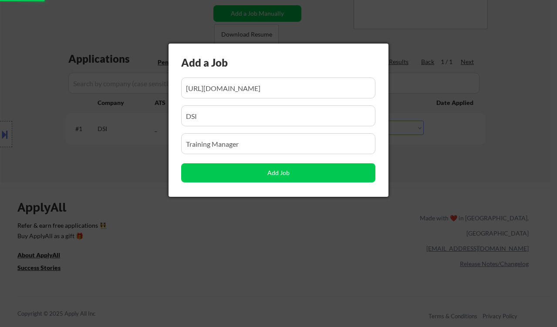
drag, startPoint x: 236, startPoint y: 210, endPoint x: 241, endPoint y: 207, distance: 6.1
click at [235, 210] on div at bounding box center [278, 163] width 557 height 327
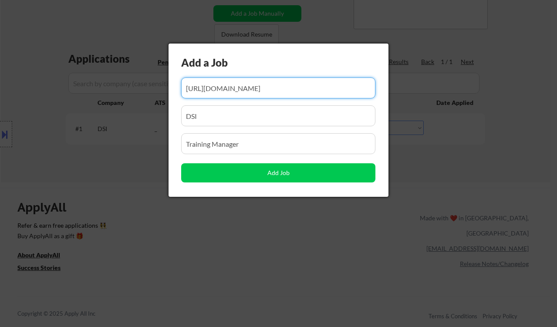
scroll to position [0, 136]
click at [453, 181] on div at bounding box center [278, 163] width 557 height 327
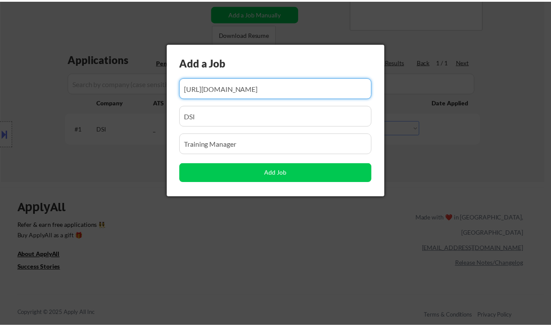
scroll to position [0, 0]
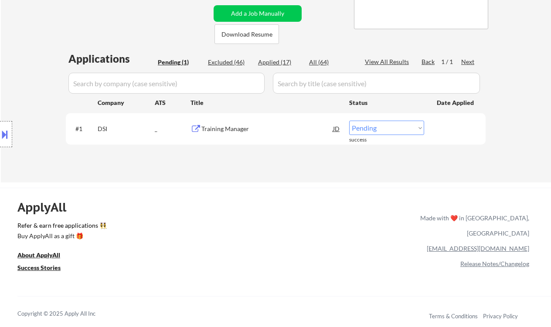
drag, startPoint x: 387, startPoint y: 130, endPoint x: 395, endPoint y: 135, distance: 9.4
click at [387, 130] on select "Choose an option... Pending Applied Excluded (Questions) Excluded (Expired) Exc…" at bounding box center [386, 128] width 75 height 14
select select ""applied""
click at [349, 121] on select "Choose an option... Pending Applied Excluded (Questions) Excluded (Expired) Exc…" at bounding box center [386, 128] width 75 height 14
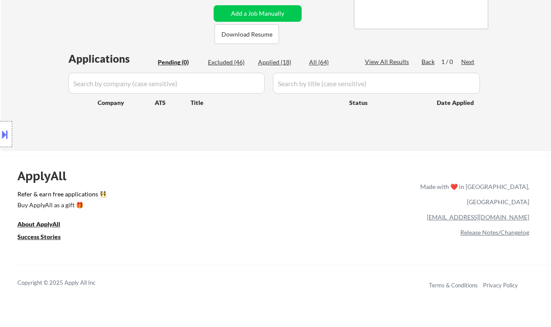
click at [235, 59] on div "Excluded (46)" at bounding box center [230, 62] width 44 height 9
select select ""excluded__location_""
select select ""excluded__expired_""
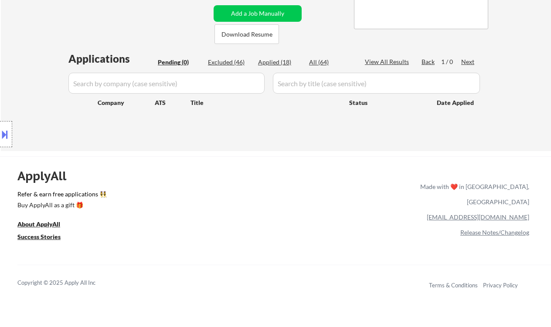
select select ""excluded__expired_""
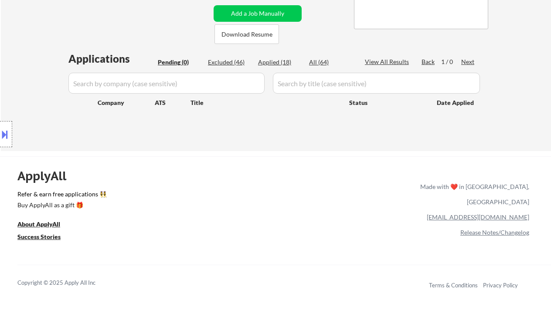
select select ""excluded__expired_""
select select ""excluded__bad_match_""
select select ""excluded__expired_""
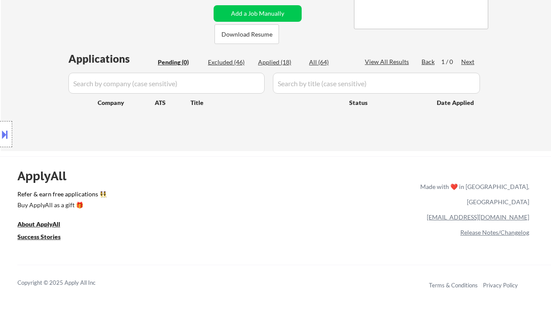
select select ""excluded__bad_match_""
select select ""excluded__expired_""
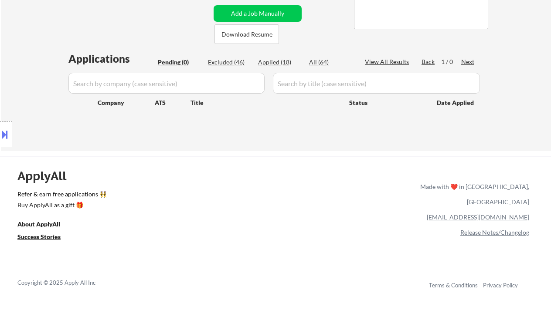
select select ""excluded__expired_""
select select ""excluded__bad_match_""
select select ""excluded__expired_""
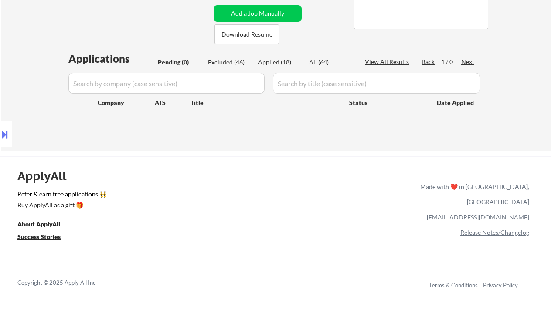
select select ""excluded__expired_""
select select ""excluded__location_""
select select ""excluded__salary_""
select select ""excluded__expired_""
select select ""excluded__bad_match_""
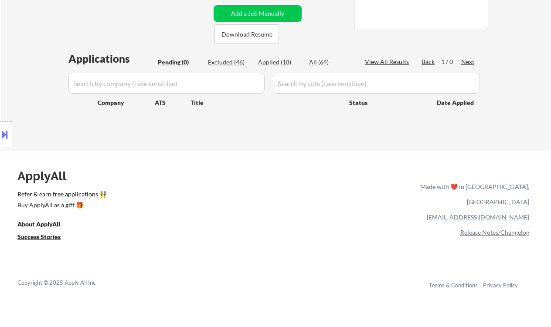
select select ""excluded__bad_match_""
select select ""excluded__expired_""
select select ""excluded__bad_match_""
select select ""excluded__expired_""
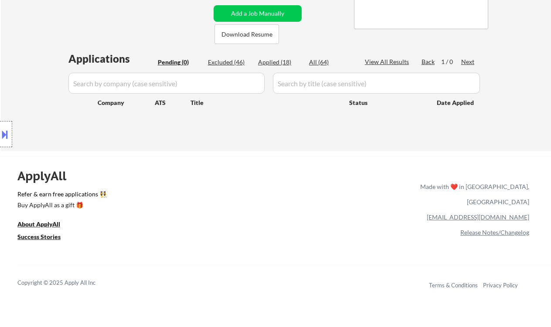
select select ""excluded__location_""
select select ""excluded__bad_match_""
select select ""excluded__expired_""
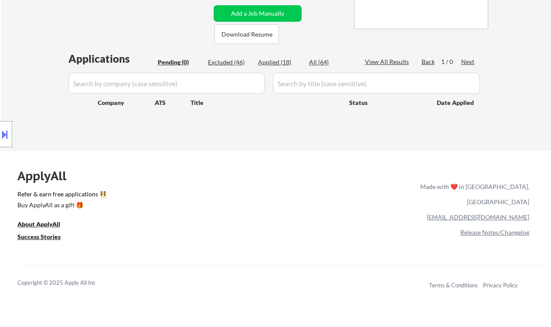
select select ""excluded__bad_match_""
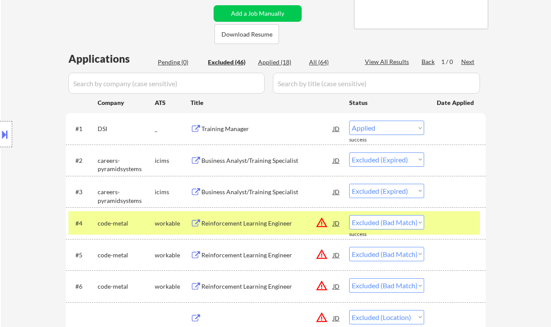
select select ""excluded__expired_""
select select ""excluded""
select select ""excluded__bad_match_""
select select ""excluded__location_""
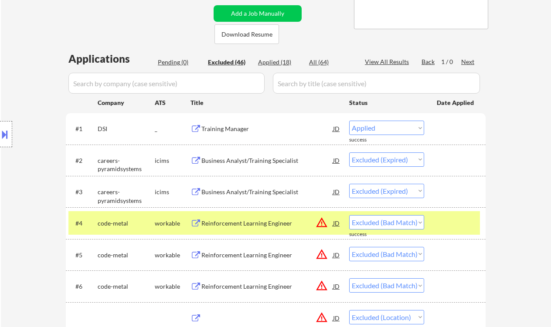
select select ""excluded__expired_""
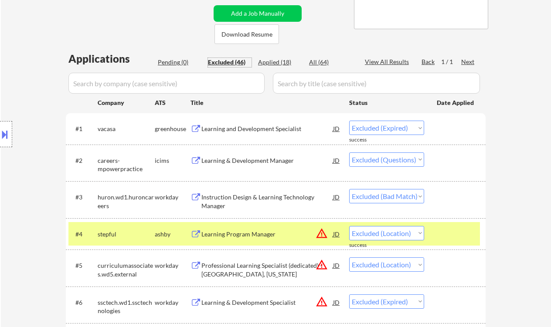
scroll to position [232, 0]
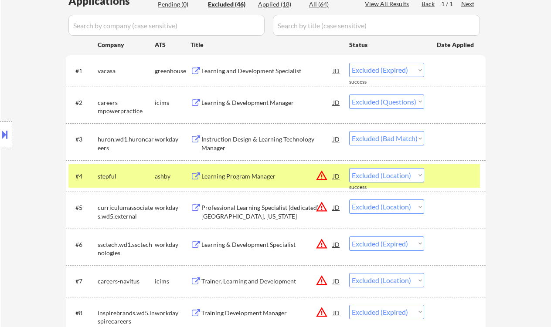
click at [11, 74] on div "Location Inclusions:" at bounding box center [78, 135] width 156 height 162
click at [271, 138] on div "Instruction Design & Learning Technology Manager" at bounding box center [267, 143] width 132 height 17
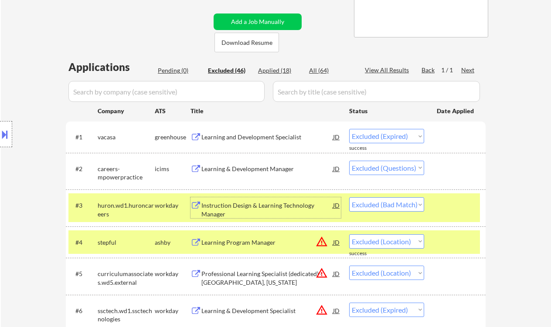
scroll to position [174, 0]
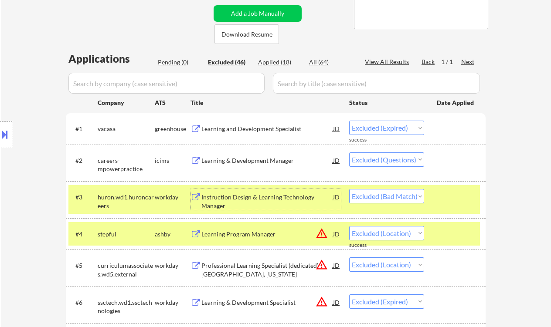
click at [408, 196] on select "Choose an option... Pending Applied Excluded (Questions) Excluded (Expired) Exc…" at bounding box center [386, 196] width 75 height 14
click at [349, 189] on select "Choose an option... Pending Applied Excluded (Questions) Excluded (Expired) Exc…" at bounding box center [386, 196] width 75 height 14
select select ""excluded__location_""
select select ""excluded__expired_""
select select ""excluded__location_""
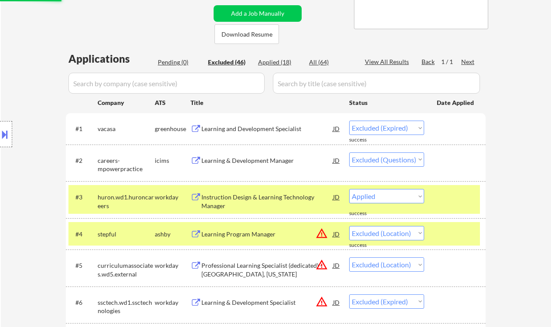
select select ""excluded__expired_""
select select ""excluded__bad_match_""
select select ""excluded__expired_""
select select ""excluded__bad_match_""
select select ""excluded__expired_""
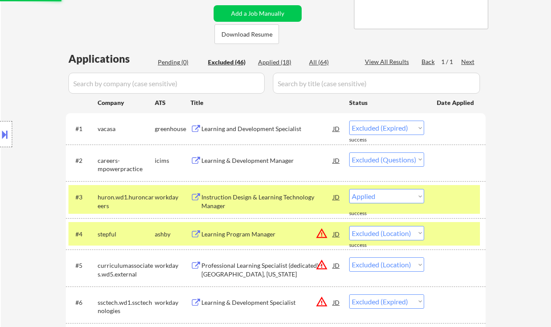
select select ""excluded__bad_match_""
select select ""excluded__expired_""
select select ""excluded__location_""
select select ""excluded__salary_""
select select ""excluded__expired_""
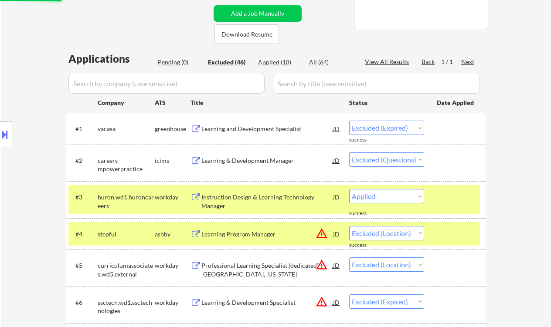
select select ""excluded__bad_match_""
select select ""excluded__expired_""
select select ""excluded__bad_match_""
select select ""excluded__expired_""
select select ""excluded__location_""
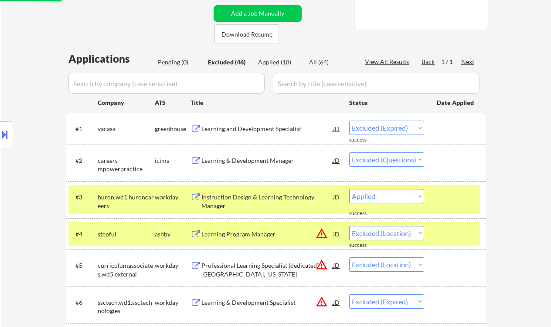
select select ""excluded__bad_match_""
select select ""excluded__expired_""
select select ""excluded__bad_match_""
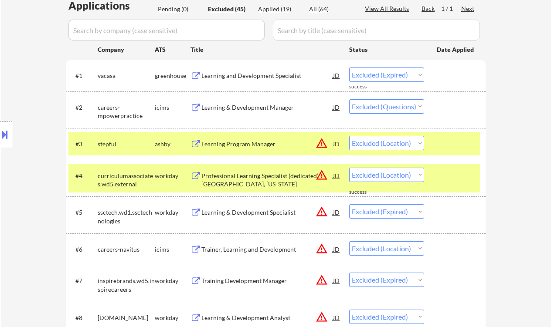
scroll to position [232, 0]
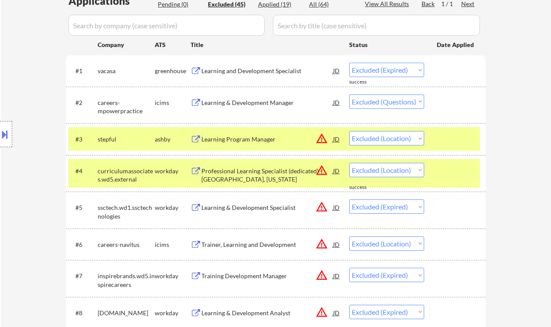
click at [336, 137] on div "JD" at bounding box center [336, 139] width 9 height 16
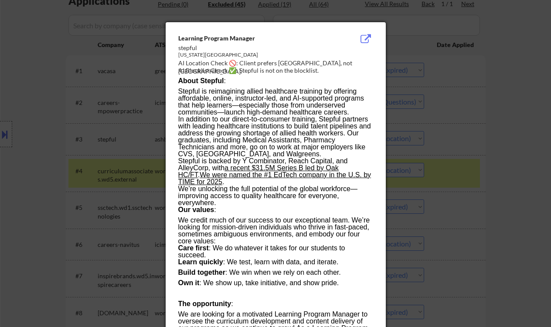
click at [500, 160] on div at bounding box center [275, 163] width 551 height 327
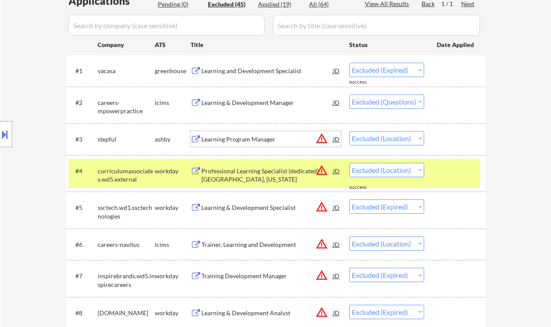
click at [253, 139] on div "Learning Program Manager" at bounding box center [267, 139] width 132 height 9
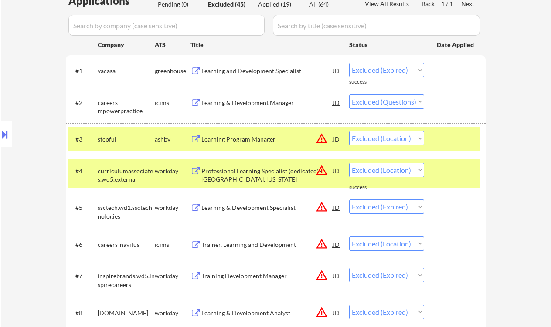
click at [9, 134] on button at bounding box center [5, 134] width 10 height 14
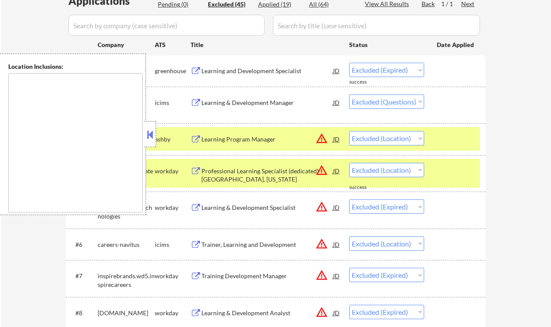
click at [147, 137] on button at bounding box center [150, 134] width 10 height 13
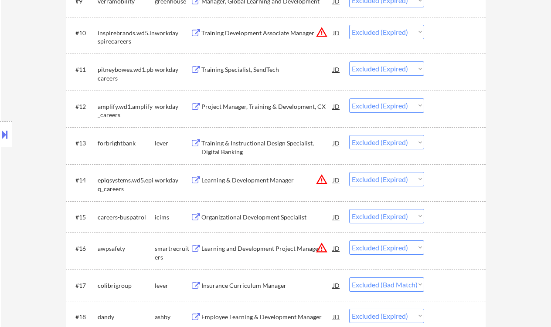
scroll to position [697, 0]
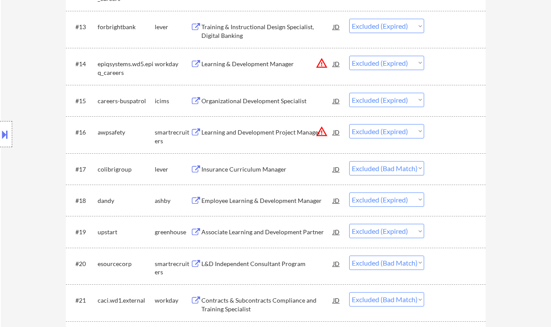
click at [263, 169] on div "Insurance Curriculum Manager" at bounding box center [267, 169] width 132 height 9
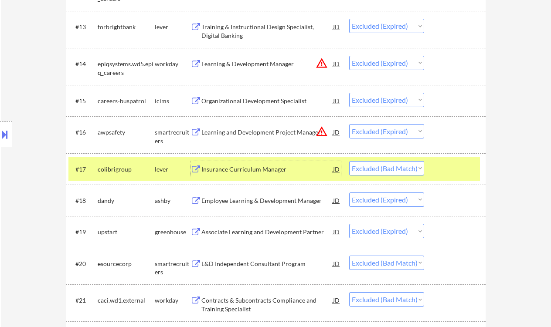
click at [377, 162] on select "Choose an option... Pending Applied Excluded (Questions) Excluded (Expired) Exc…" at bounding box center [386, 168] width 75 height 14
select select ""excluded__expired_""
click at [349, 161] on select "Choose an option... Pending Applied Excluded (Questions) Excluded (Expired) Exc…" at bounding box center [386, 168] width 75 height 14
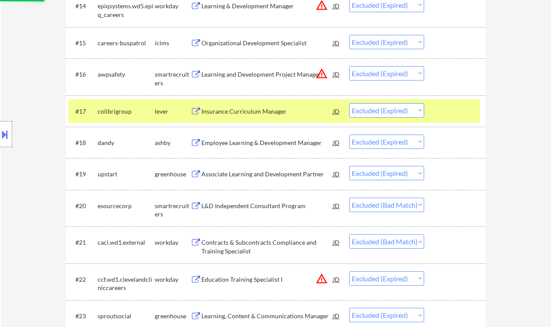
scroll to position [813, 0]
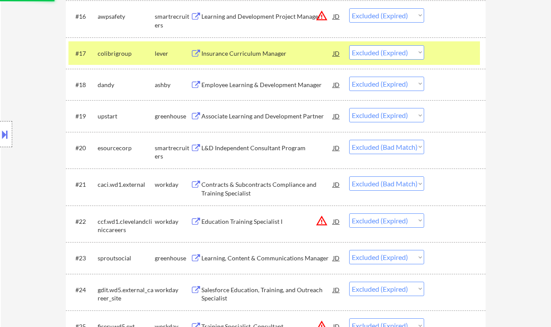
click at [255, 152] on div "L&D Independent Consultant Program" at bounding box center [267, 148] width 132 height 16
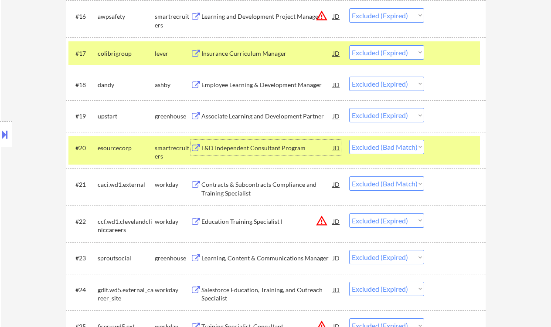
click at [263, 187] on div "Contracts & Subcontracts Compliance and Training Specialist" at bounding box center [267, 188] width 132 height 17
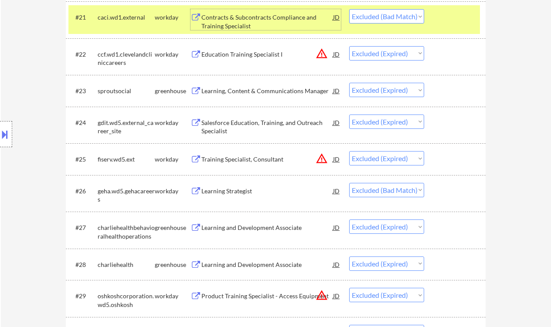
scroll to position [988, 0]
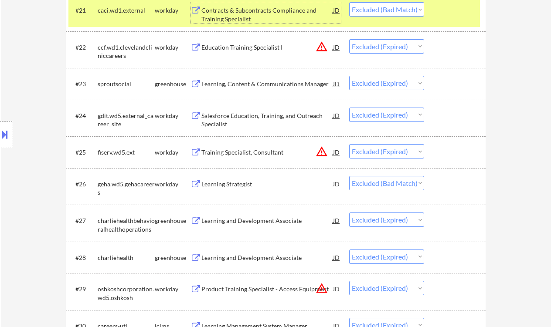
click at [253, 186] on div "Learning Strategist" at bounding box center [267, 184] width 132 height 9
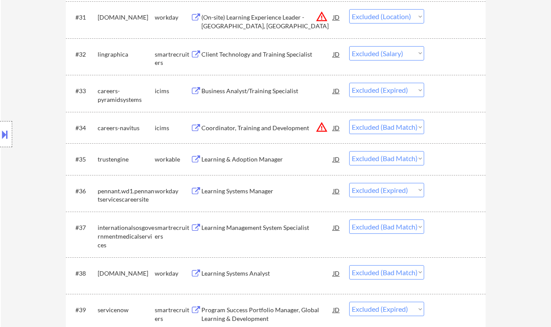
scroll to position [1336, 0]
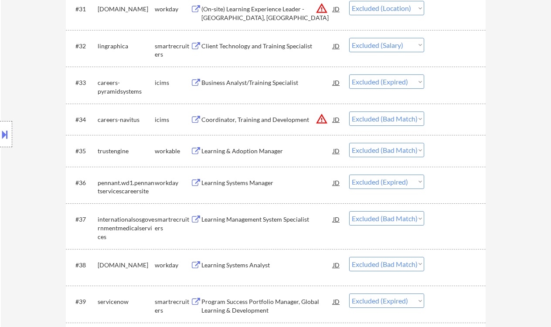
click at [270, 220] on div "Learning Management System Specialist" at bounding box center [267, 219] width 132 height 9
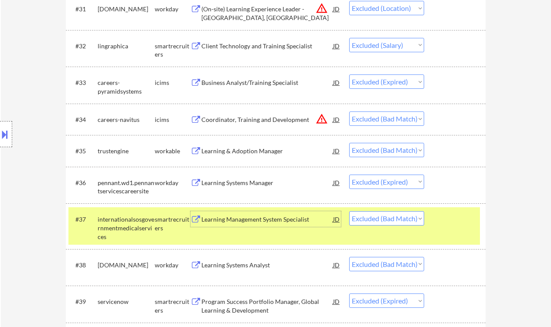
click at [379, 222] on select "Choose an option... Pending Applied Excluded (Questions) Excluded (Expired) Exc…" at bounding box center [386, 218] width 75 height 14
click at [349, 211] on select "Choose an option... Pending Applied Excluded (Questions) Excluded (Expired) Exc…" at bounding box center [386, 218] width 75 height 14
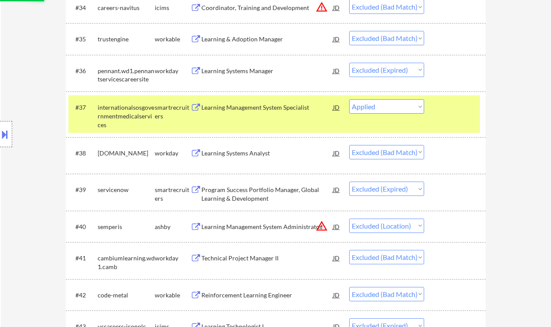
scroll to position [1453, 0]
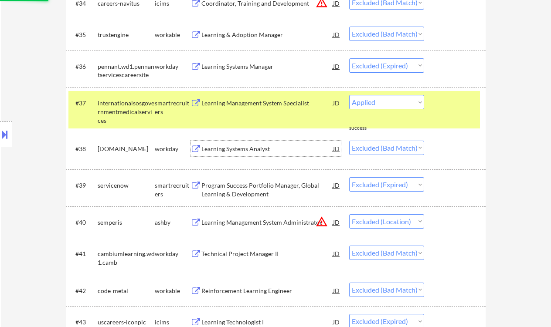
click at [261, 151] on div "Learning Systems Analyst" at bounding box center [267, 149] width 132 height 9
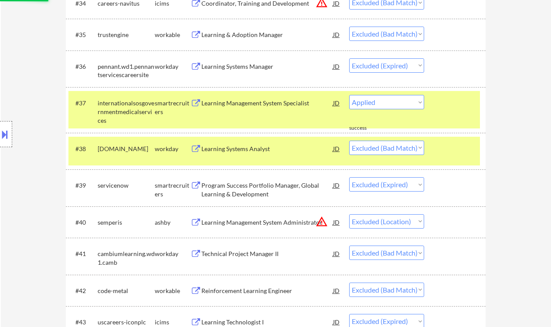
select select ""excluded__bad_match_""
select select ""excluded__expired_""
select select ""excluded__location_""
select select ""excluded__bad_match_""
select select ""excluded__expired_""
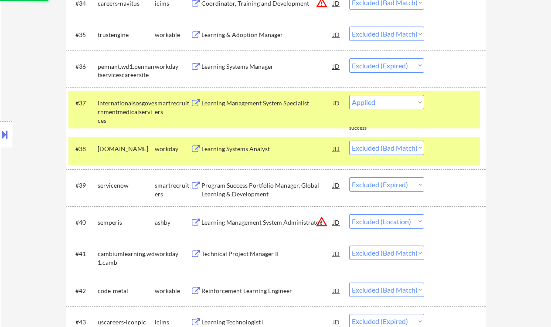
select select ""excluded__bad_match_""
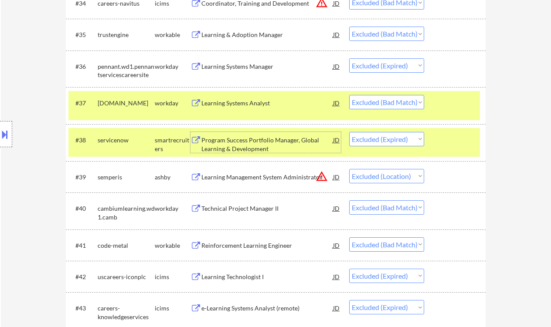
drag, startPoint x: 381, startPoint y: 102, endPoint x: 390, endPoint y: 109, distance: 11.4
click at [381, 102] on select "Choose an option... Pending Applied Excluded (Questions) Excluded (Expired) Exc…" at bounding box center [386, 102] width 75 height 14
click at [349, 95] on select "Choose an option... Pending Applied Excluded (Questions) Excluded (Expired) Exc…" at bounding box center [386, 102] width 75 height 14
select select ""excluded__expired_""
select select ""excluded__location_""
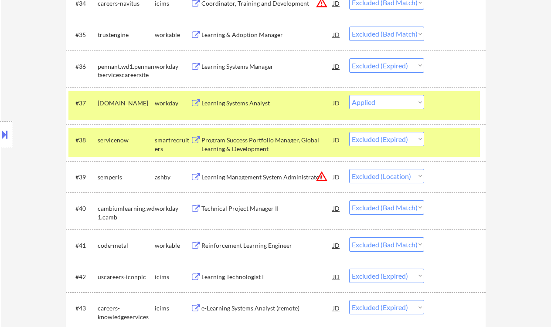
select select ""excluded__bad_match_""
select select ""excluded__expired_""
select select ""excluded__bad_match_""
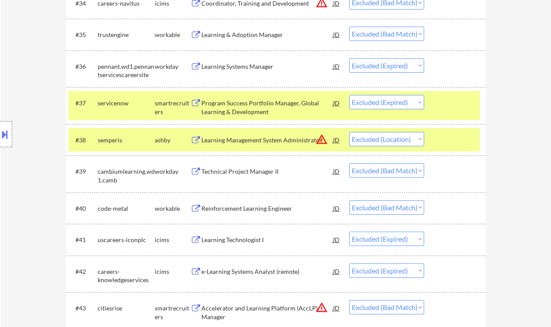
scroll to position [1511, 0]
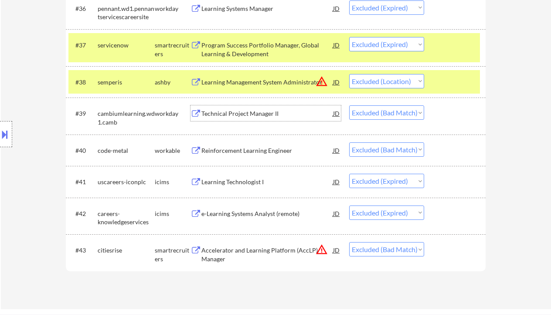
click at [236, 116] on div "Technical Project Manager II" at bounding box center [267, 113] width 132 height 9
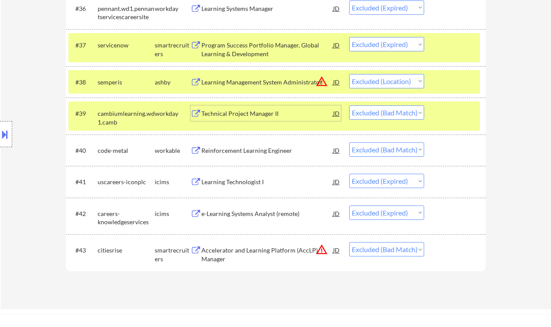
drag, startPoint x: 402, startPoint y: 111, endPoint x: 402, endPoint y: 115, distance: 4.8
click at [402, 111] on select "Choose an option... Pending Applied Excluded (Questions) Excluded (Expired) Exc…" at bounding box center [386, 112] width 75 height 14
select select ""excluded__expired_""
click at [349, 105] on select "Choose an option... Pending Applied Excluded (Questions) Excluded (Expired) Exc…" at bounding box center [386, 112] width 75 height 14
click at [261, 153] on div "Reinforcement Learning Engineer" at bounding box center [267, 150] width 132 height 9
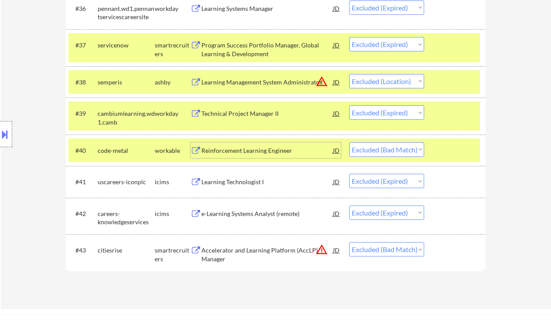
click at [280, 253] on div "Accelerator and Learning Platform (AccLP) Manager" at bounding box center [267, 254] width 132 height 17
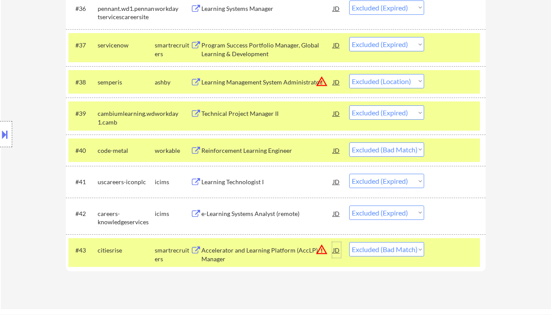
click at [336, 248] on div "JD" at bounding box center [336, 250] width 9 height 16
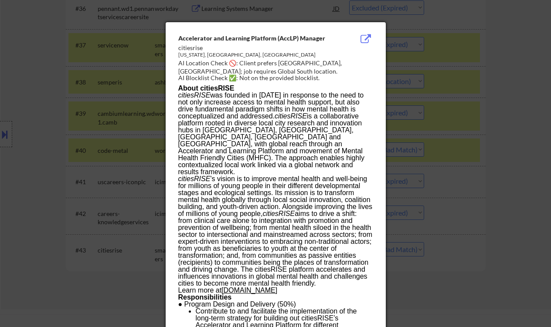
click at [486, 169] on div at bounding box center [275, 163] width 551 height 327
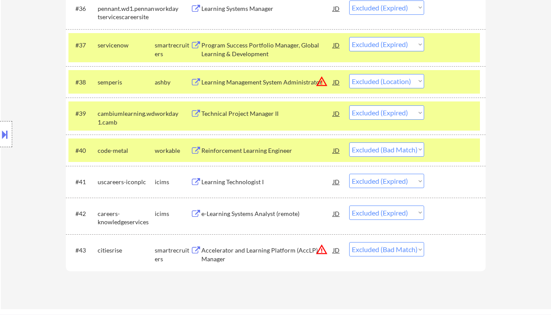
drag, startPoint x: 366, startPoint y: 239, endPoint x: 367, endPoint y: 245, distance: 6.2
click at [367, 244] on div "#43 citiesrise smartrecruiters Accelerator and Learning Platform (AccLP) Manage…" at bounding box center [273, 252] width 411 height 29
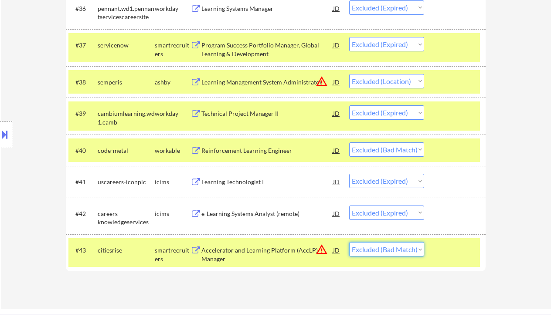
drag, startPoint x: 368, startPoint y: 245, endPoint x: 374, endPoint y: 242, distance: 6.8
click at [368, 245] on select "Choose an option... Pending Applied Excluded (Questions) Excluded (Expired) Exc…" at bounding box center [386, 249] width 75 height 14
select select ""excluded__location_""
click at [349, 242] on select "Choose an option... Pending Applied Excluded (Questions) Excluded (Expired) Exc…" at bounding box center [386, 249] width 75 height 14
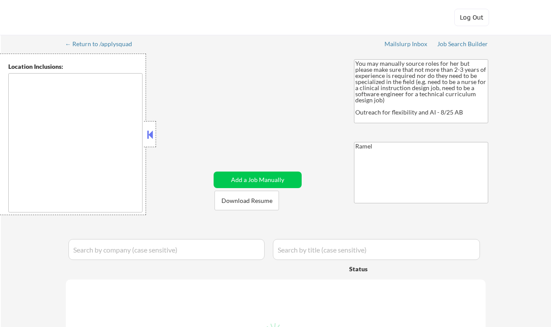
select select ""pending""
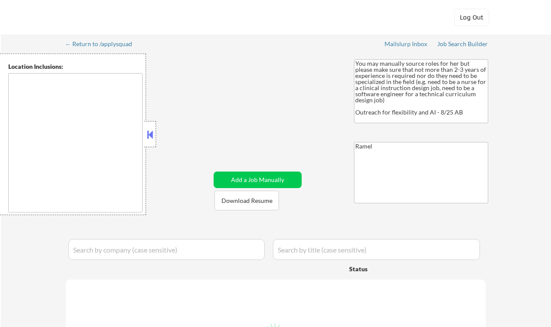
select select ""pending""
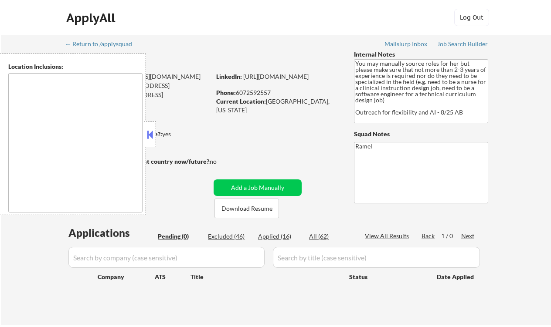
click at [19, 150] on textarea at bounding box center [75, 142] width 134 height 139
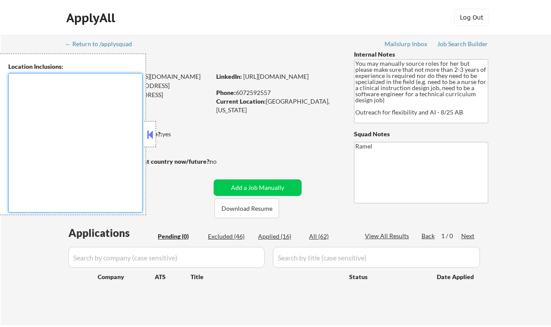
click at [36, 246] on div "← Return to /applysquad Mailslurp Inbox Job Search Builder [PERSON_NAME] User E…" at bounding box center [276, 180] width 550 height 291
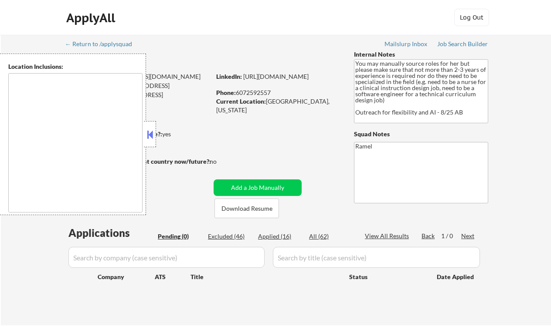
click at [153, 137] on button at bounding box center [150, 134] width 10 height 13
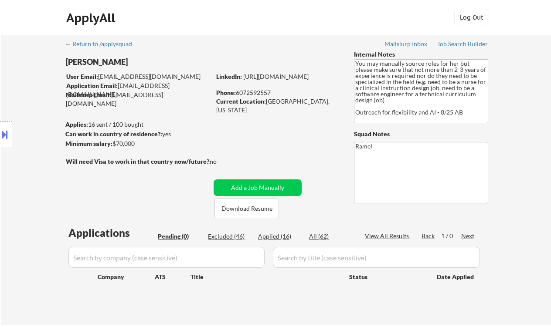
click at [30, 83] on div "Location Inclusions:" at bounding box center [78, 135] width 156 height 162
click at [20, 80] on div "Location Inclusions:" at bounding box center [78, 135] width 156 height 162
drag, startPoint x: 15, startPoint y: 65, endPoint x: 69, endPoint y: 71, distance: 54.9
click at [15, 65] on div "Location Inclusions:" at bounding box center [78, 135] width 156 height 162
click at [273, 238] on div "Applied (16)" at bounding box center [280, 236] width 44 height 9
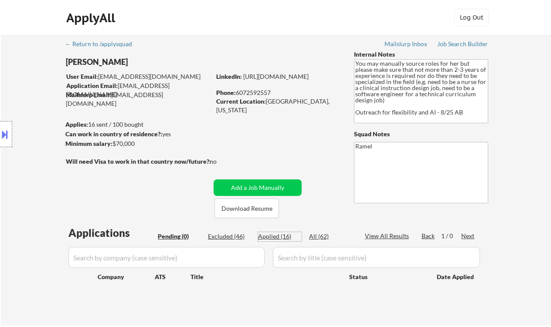
select select ""applied""
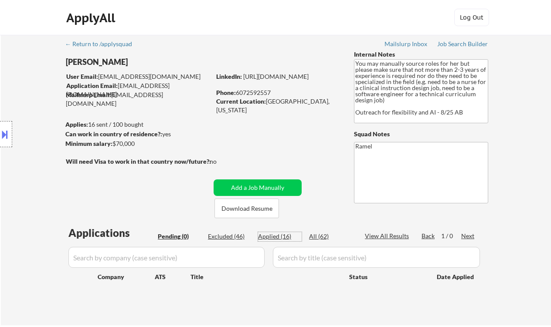
select select ""applied""
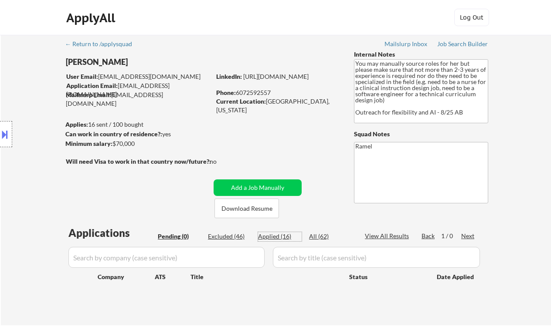
select select ""applied""
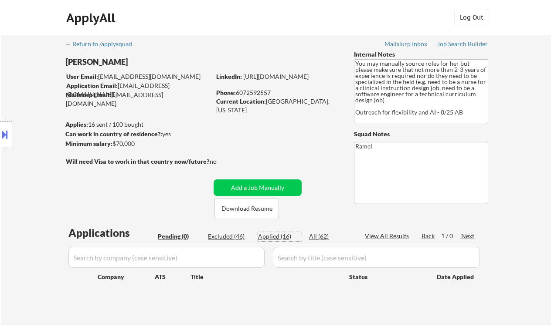
select select ""applied""
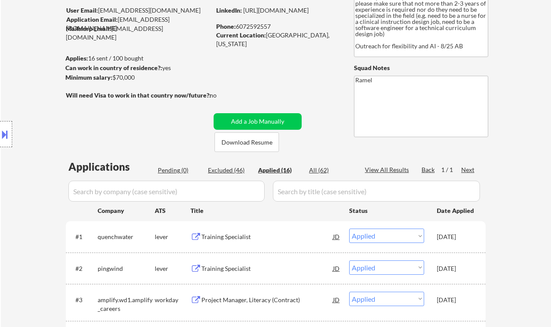
scroll to position [36, 0]
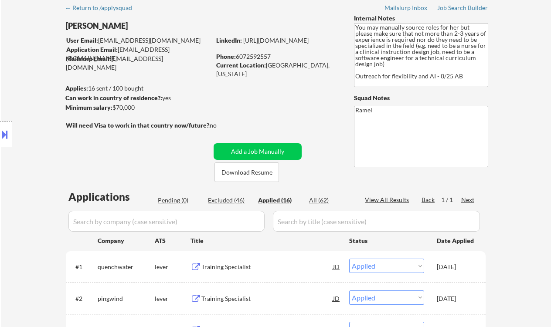
click at [263, 58] on div "Phone: [PHONE_NUMBER]" at bounding box center [277, 56] width 123 height 9
copy div "6072592557"
select select ""applied""
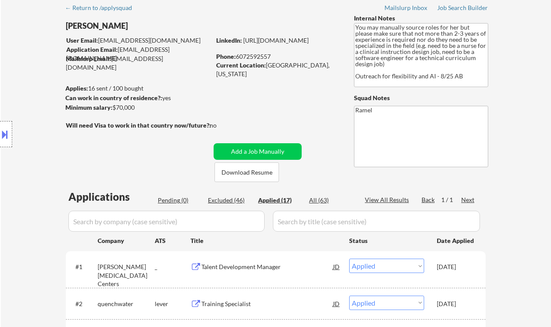
select select ""applied""
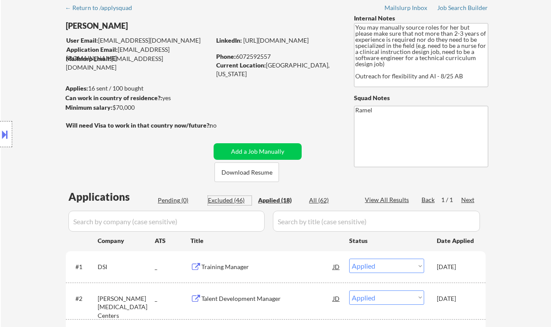
click at [227, 200] on div "Excluded (46)" at bounding box center [230, 200] width 44 height 9
select select ""excluded__salary_""
select select ""excluded""
select select ""excluded__bad_match_""
select select ""excluded__location_""
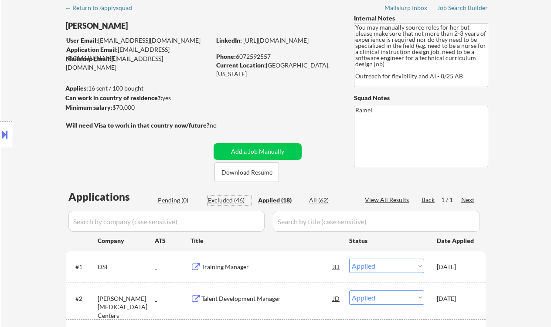
select select ""excluded__location_""
select select ""excluded__expired_""
select select ""excluded__location_""
select select ""excluded__expired_""
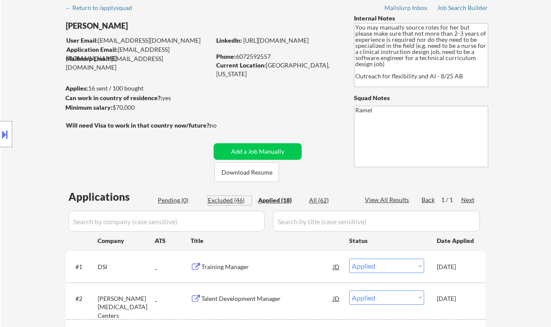
select select ""excluded__expired_""
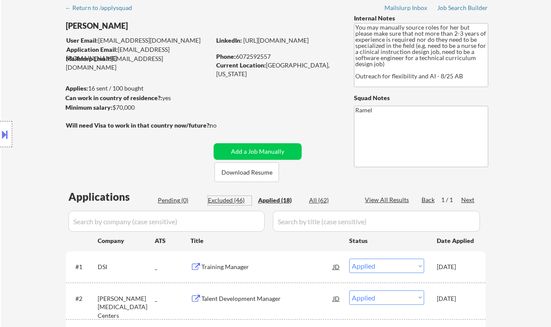
select select ""excluded__expired_""
select select ""excluded__bad_match_""
select select ""excluded__expired_""
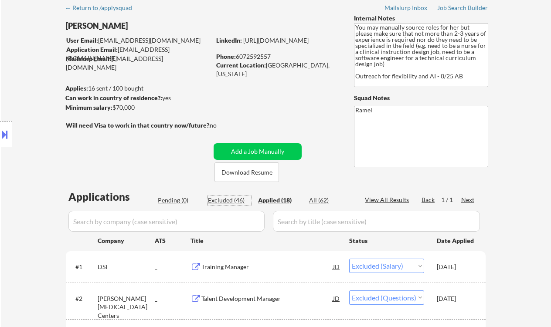
select select ""excluded__expired_""
select select ""excluded__bad_match_""
select select ""excluded__expired_""
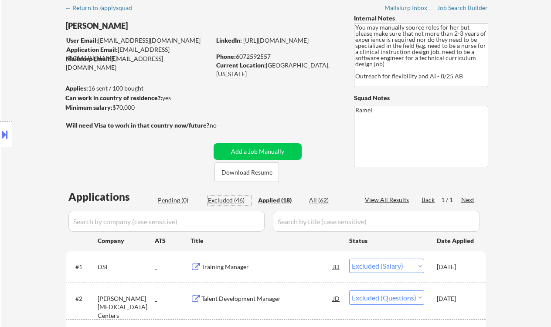
select select ""excluded__expired_""
select select ""excluded__bad_match_""
select select ""excluded__expired_""
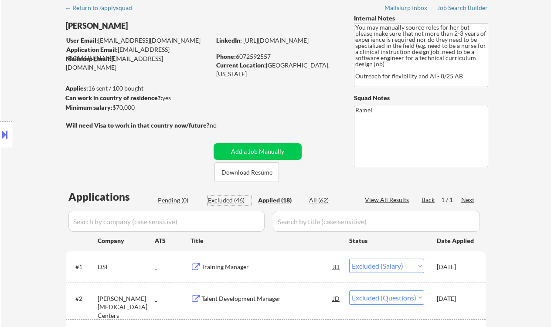
select select ""excluded__expired_""
select select ""excluded__location_""
select select ""excluded__salary_""
select select ""excluded__expired_""
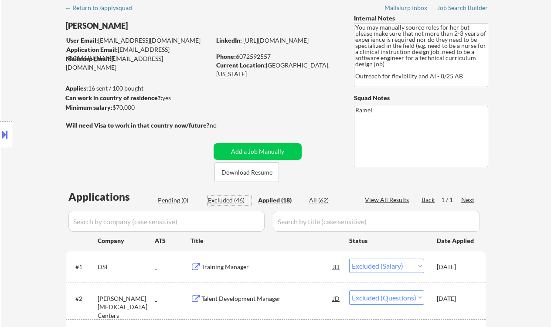
select select ""excluded__bad_match_""
select select ""excluded__expired_""
select select ""excluded__bad_match_""
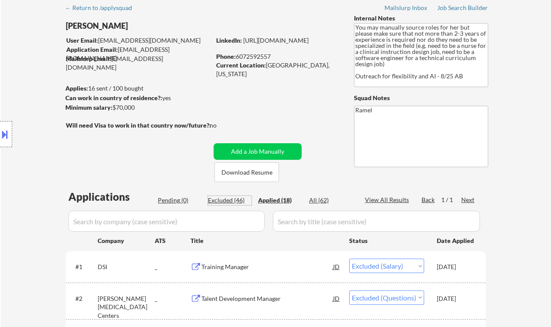
select select ""excluded__expired_""
select select ""excluded__location_""
select select ""excluded__bad_match_""
select select ""excluded__expired_""
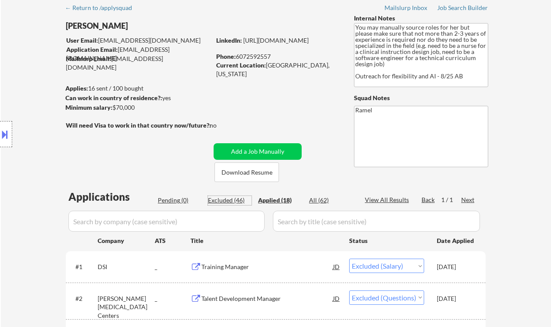
select select ""excluded__expired_""
select select ""excluded__bad_match_""
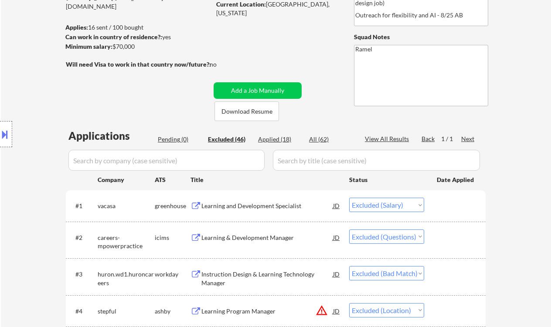
scroll to position [153, 0]
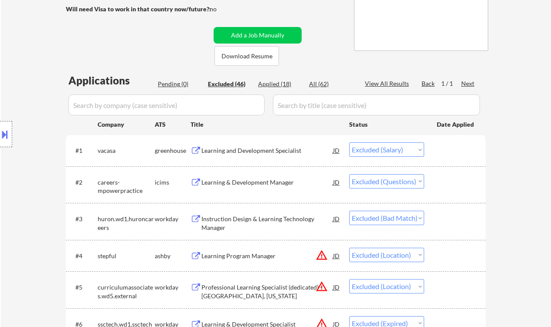
click at [253, 151] on div "Learning and Development Specialist" at bounding box center [267, 150] width 132 height 9
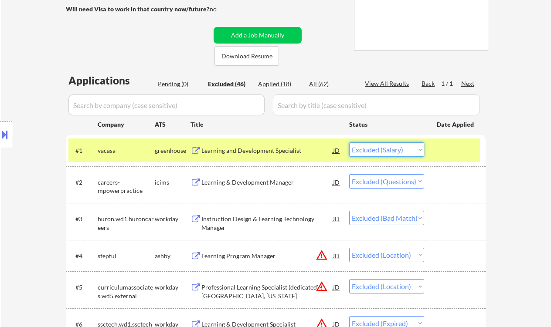
click at [378, 149] on select "Choose an option... Pending Applied Excluded (Questions) Excluded (Expired) Exc…" at bounding box center [386, 150] width 75 height 14
click at [349, 143] on select "Choose an option... Pending Applied Excluded (Questions) Excluded (Expired) Exc…" at bounding box center [386, 150] width 75 height 14
click at [282, 85] on div "Applied (18)" at bounding box center [280, 84] width 44 height 9
select select ""applied""
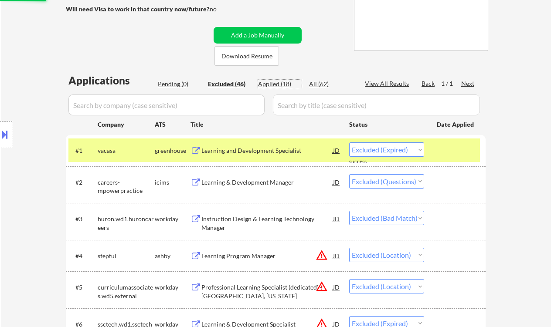
select select ""applied""
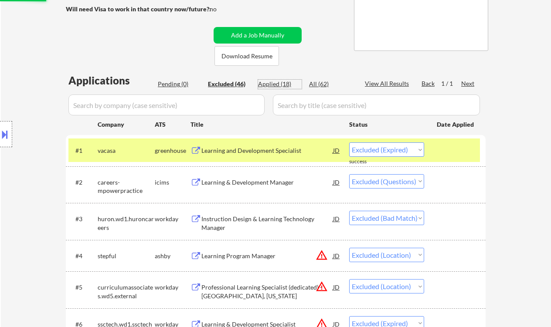
select select ""applied""
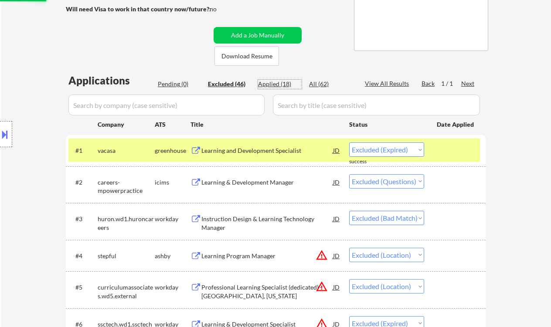
select select ""applied""
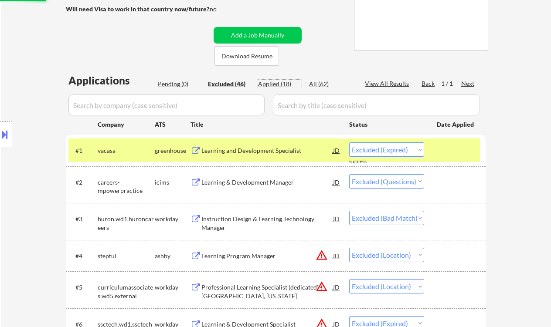
select select ""applied""
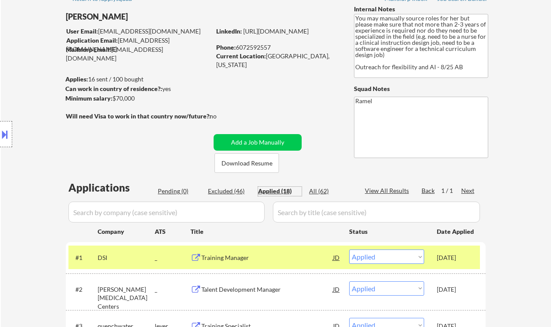
scroll to position [58, 0]
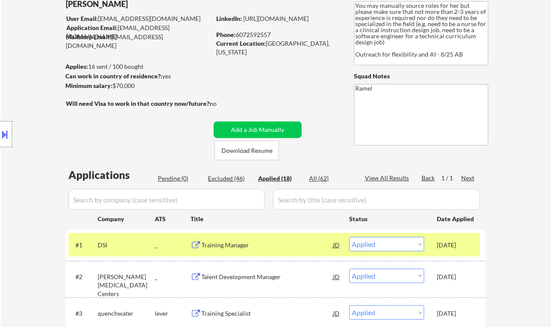
click at [262, 35] on div "Phone: [PHONE_NUMBER]" at bounding box center [277, 35] width 123 height 9
copy div "6072592557"
select select ""applied""
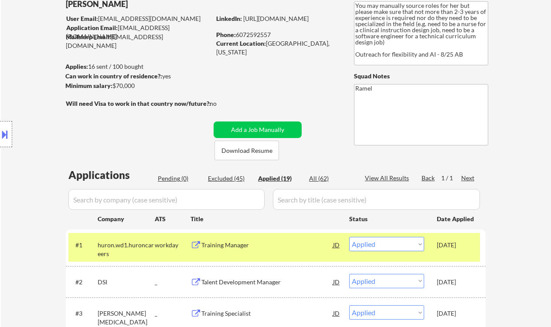
select select ""applied""
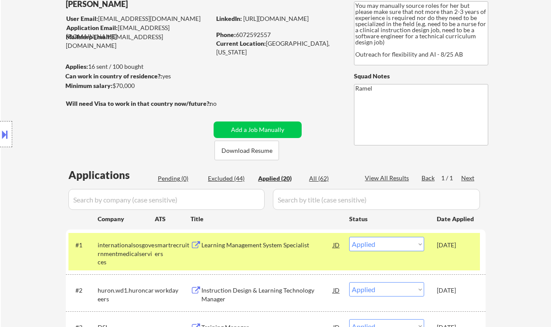
copy div "6072592557"
select select ""applied""
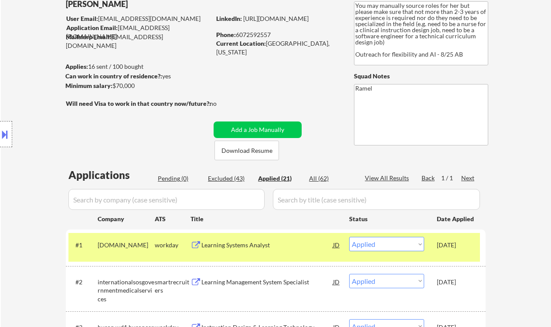
click at [15, 74] on div "Location Inclusions:" at bounding box center [78, 135] width 156 height 162
drag, startPoint x: 7, startPoint y: 177, endPoint x: 76, endPoint y: 160, distance: 70.9
click at [7, 177] on div "Location Inclusions:" at bounding box center [78, 135] width 156 height 162
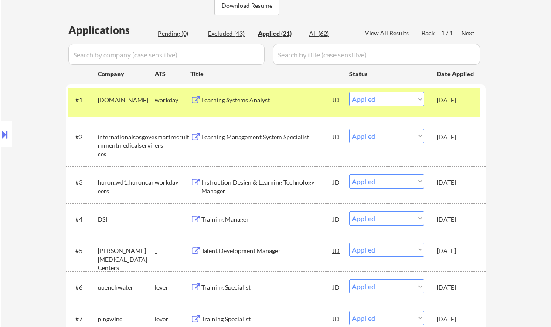
scroll to position [290, 0]
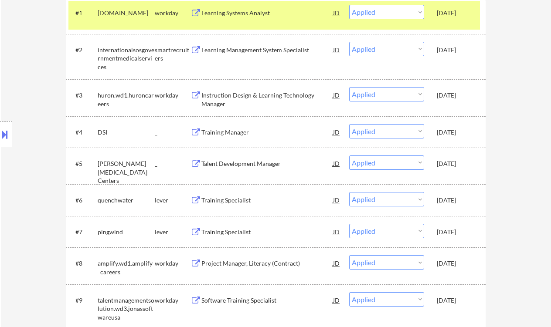
click at [11, 94] on div "Location Inclusions:" at bounding box center [78, 135] width 156 height 162
